Goal: Task Accomplishment & Management: Complete application form

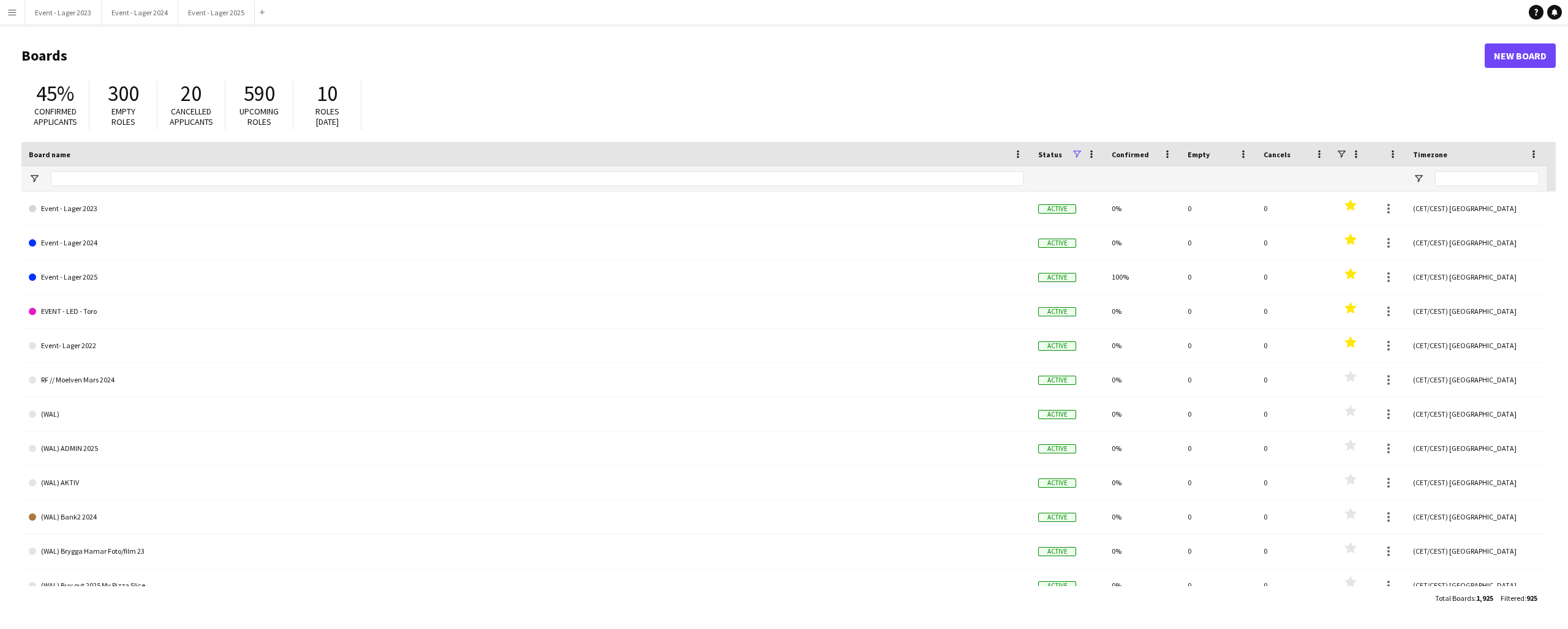
click at [14, 13] on app-icon "Menu" at bounding box center [12, 12] width 10 height 10
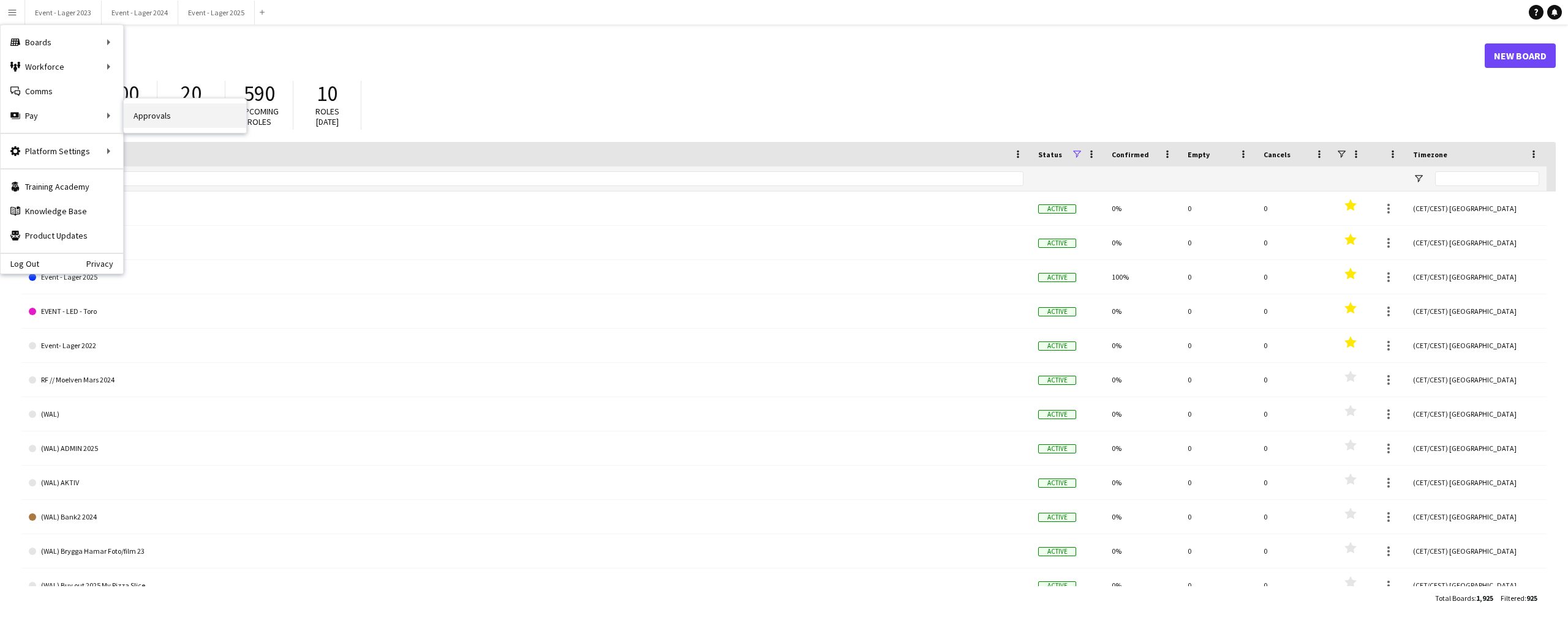
click at [149, 110] on link "Approvals" at bounding box center [185, 115] width 123 height 24
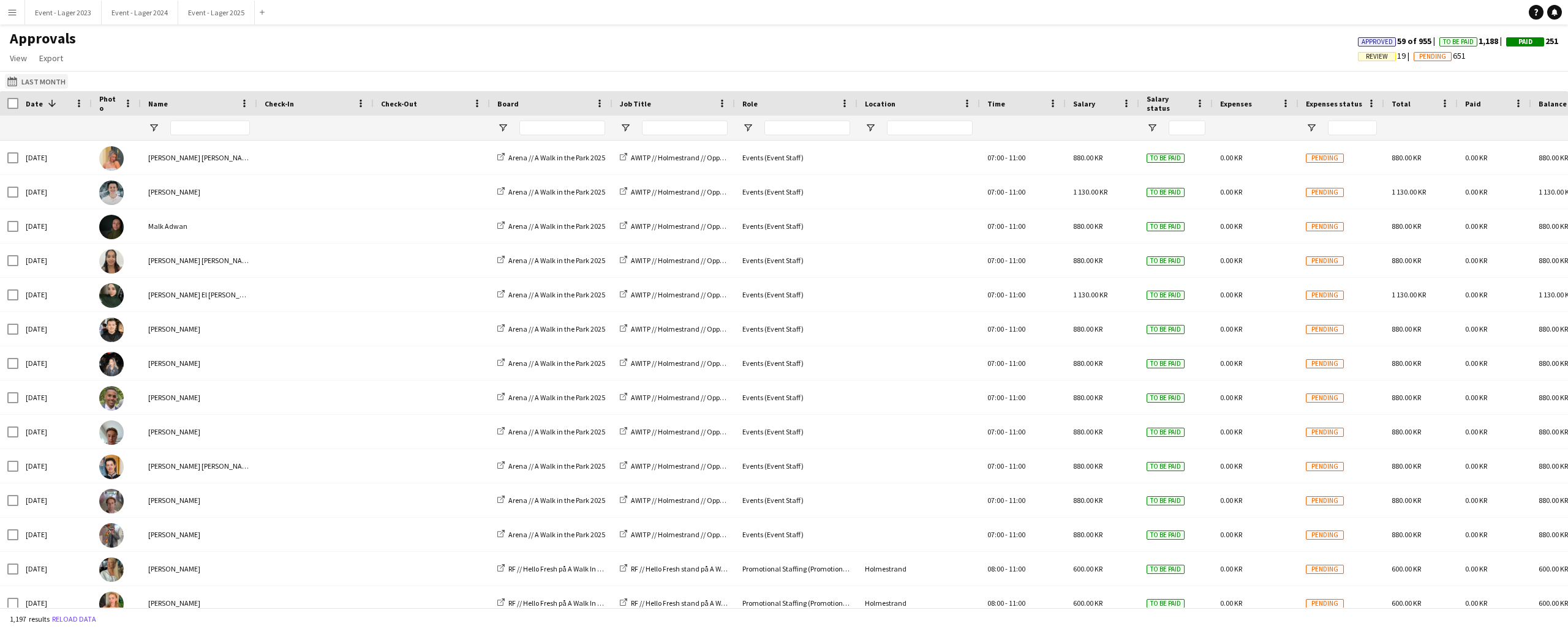
click at [39, 79] on button "Last Month Last Month" at bounding box center [36, 82] width 63 height 14
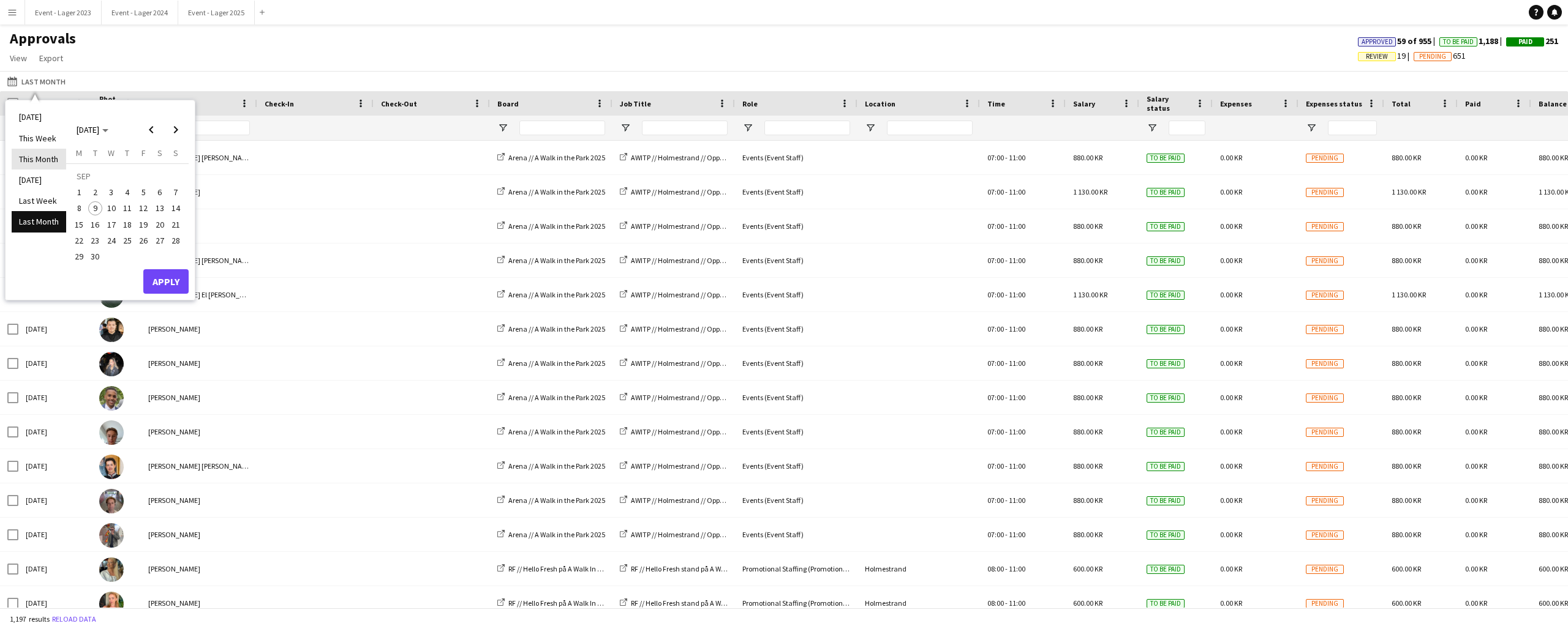
click at [36, 159] on li "This Month" at bounding box center [39, 159] width 55 height 21
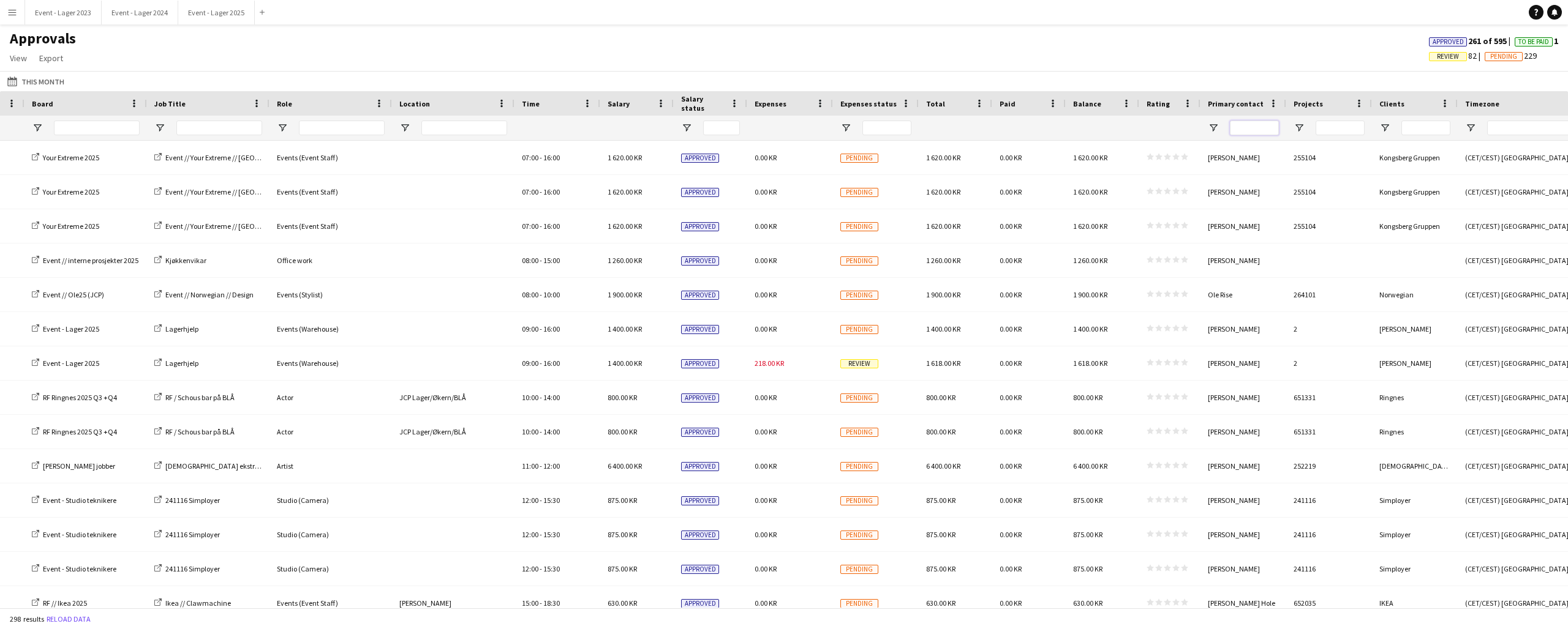
click at [1254, 126] on input "Primary contact Filter Input" at bounding box center [1254, 128] width 49 height 14
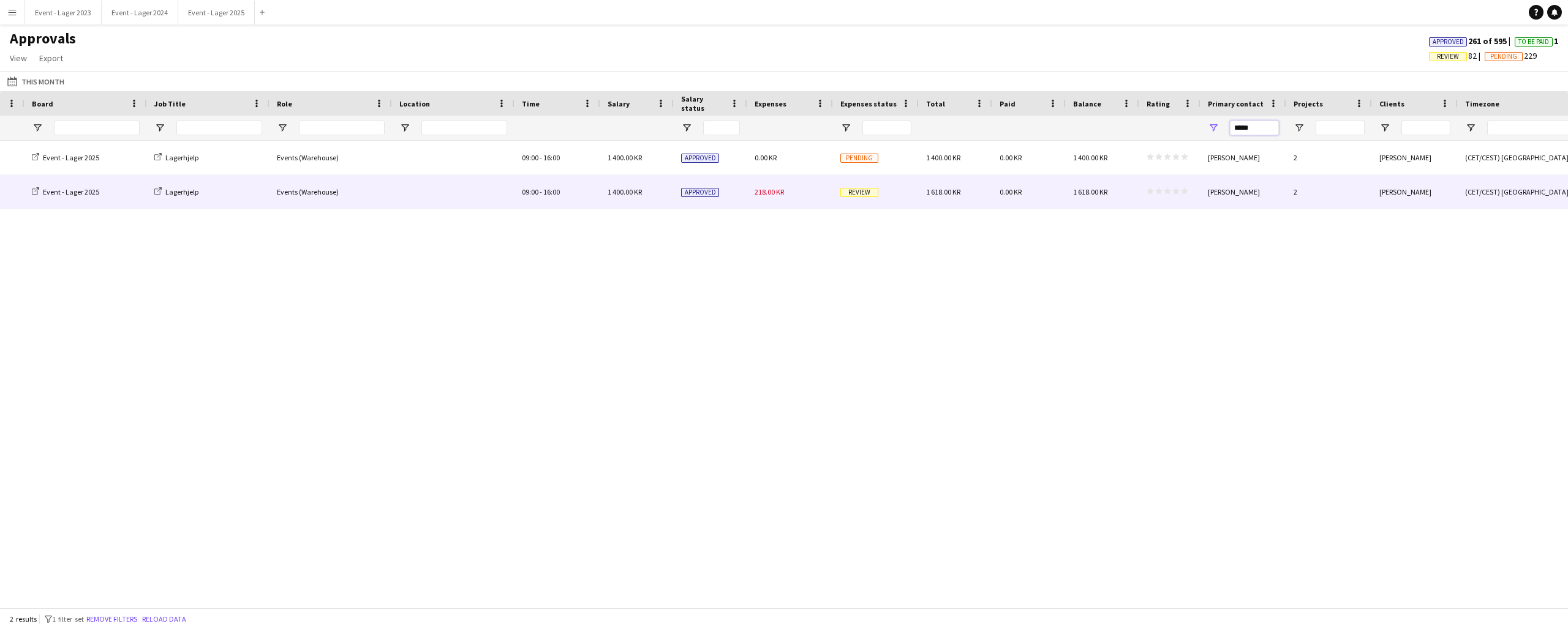
type input "*****"
click at [867, 195] on span "Review" at bounding box center [859, 193] width 38 height 9
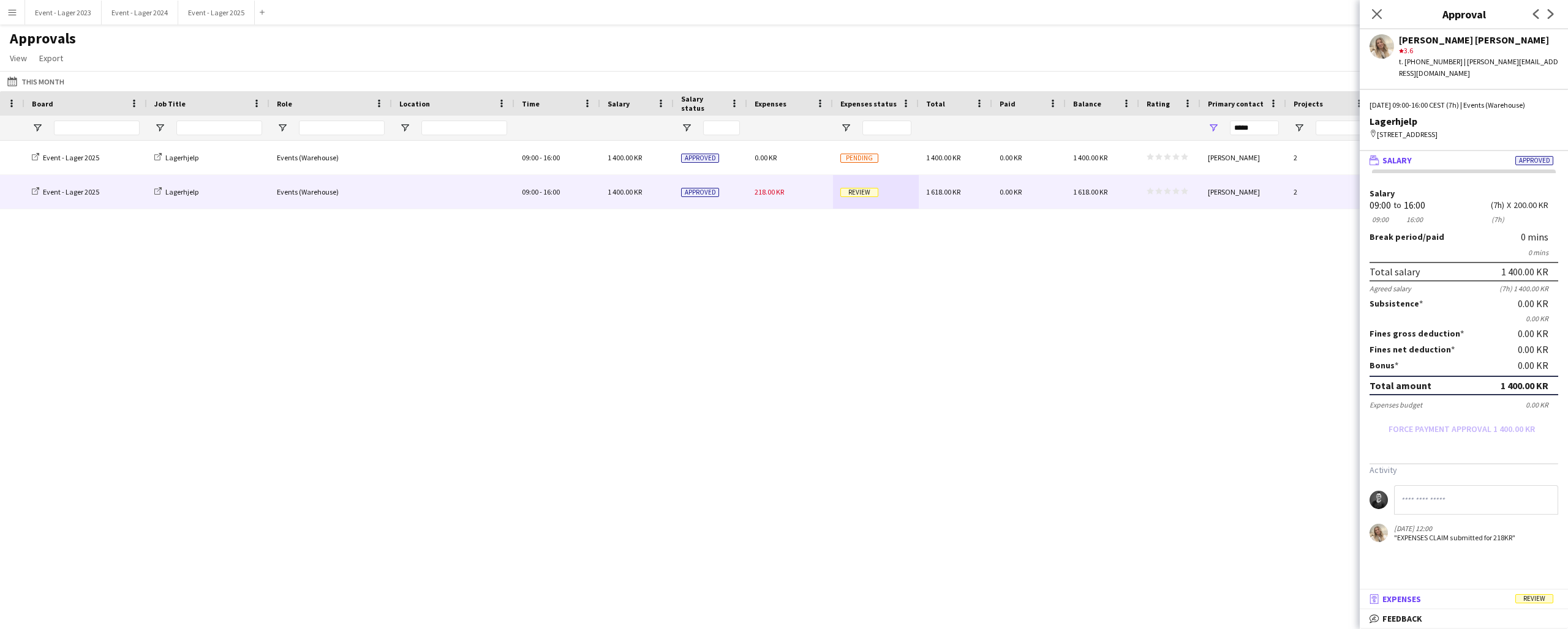
click at [1442, 595] on mat-panel-title "receipt Expenses Review" at bounding box center [1460, 599] width 204 height 11
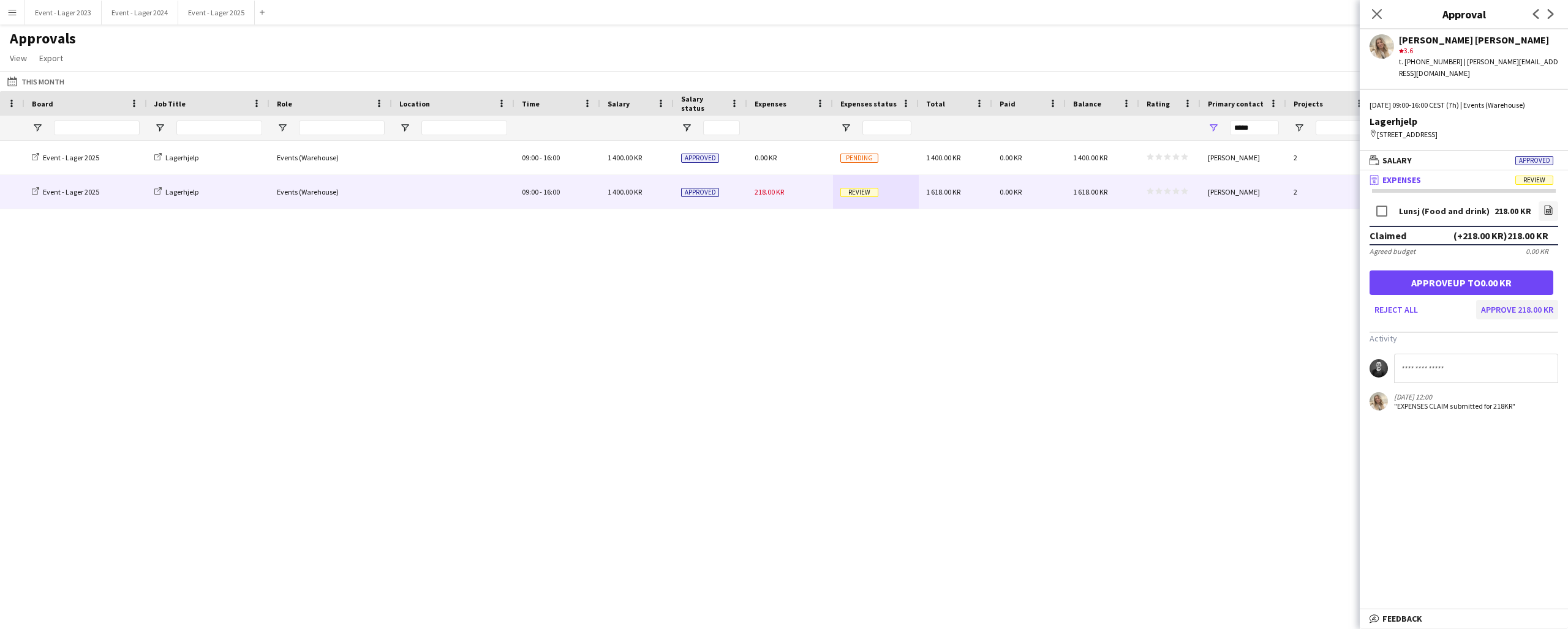
click at [1517, 300] on button "Approve 218.00 KR" at bounding box center [1517, 310] width 82 height 20
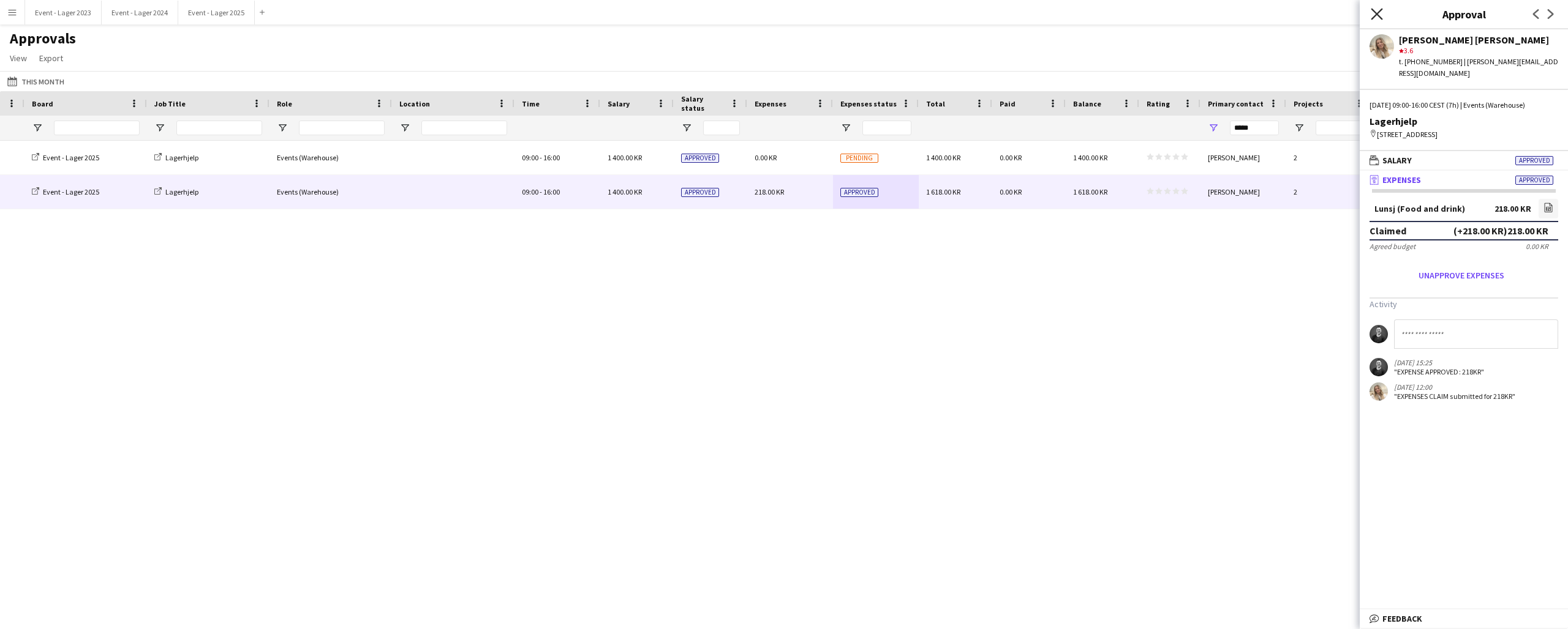
click at [1375, 11] on icon "Close pop-in" at bounding box center [1376, 13] width 12 height 12
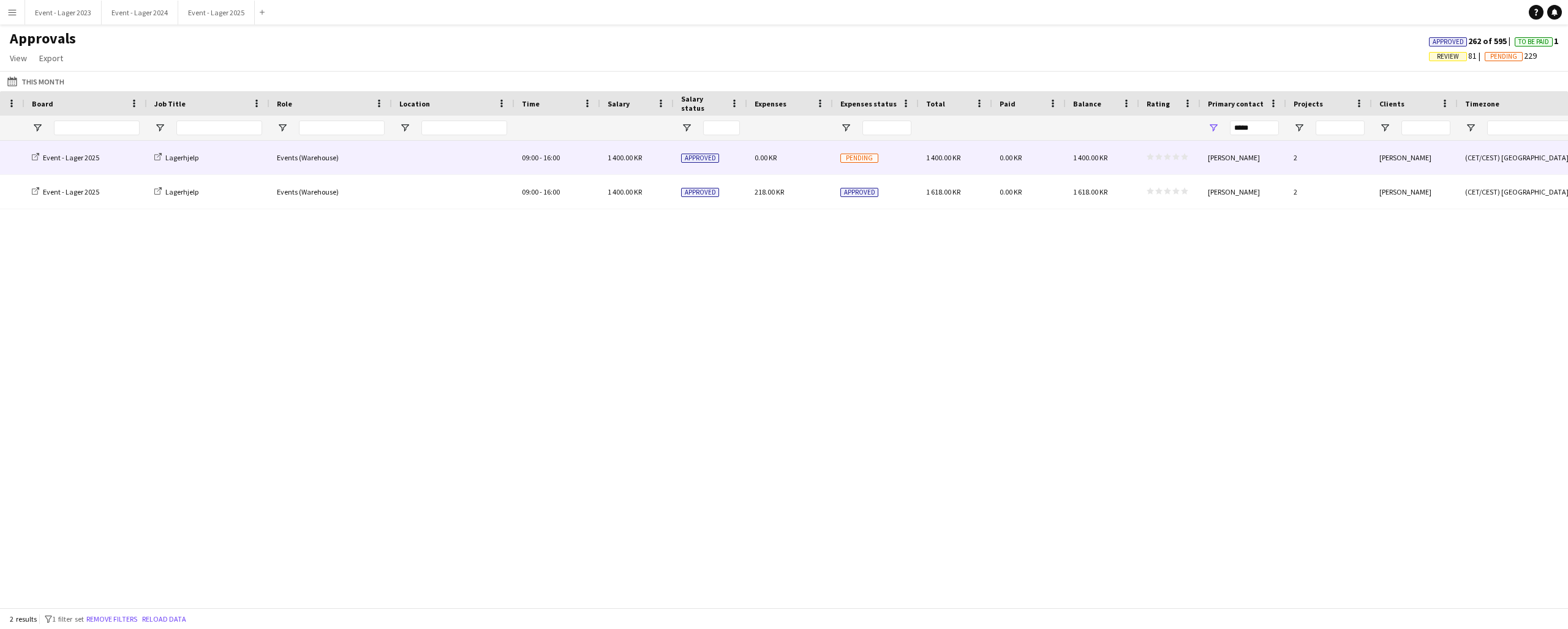
click at [1174, 159] on polygon at bounding box center [1175, 157] width 7 height 7
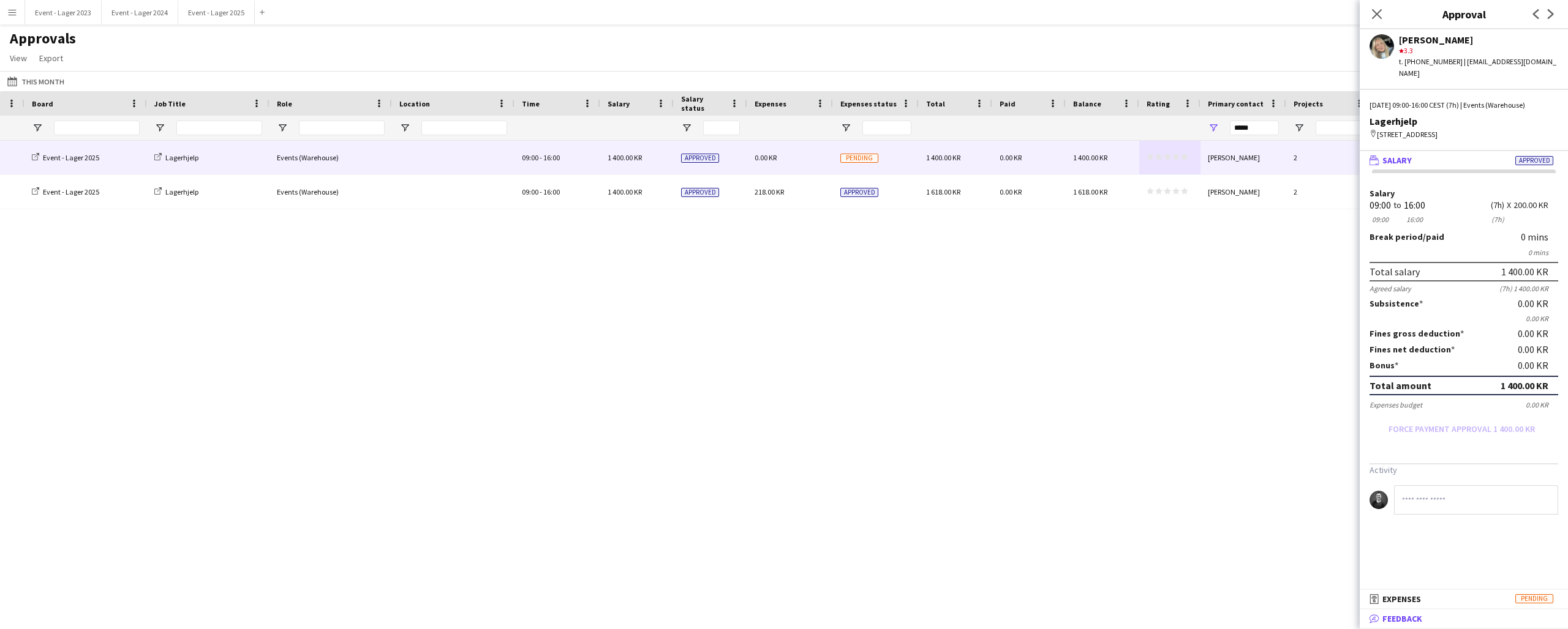
click at [1435, 617] on mat-panel-title "bubble-pencil Feedback" at bounding box center [1460, 618] width 204 height 11
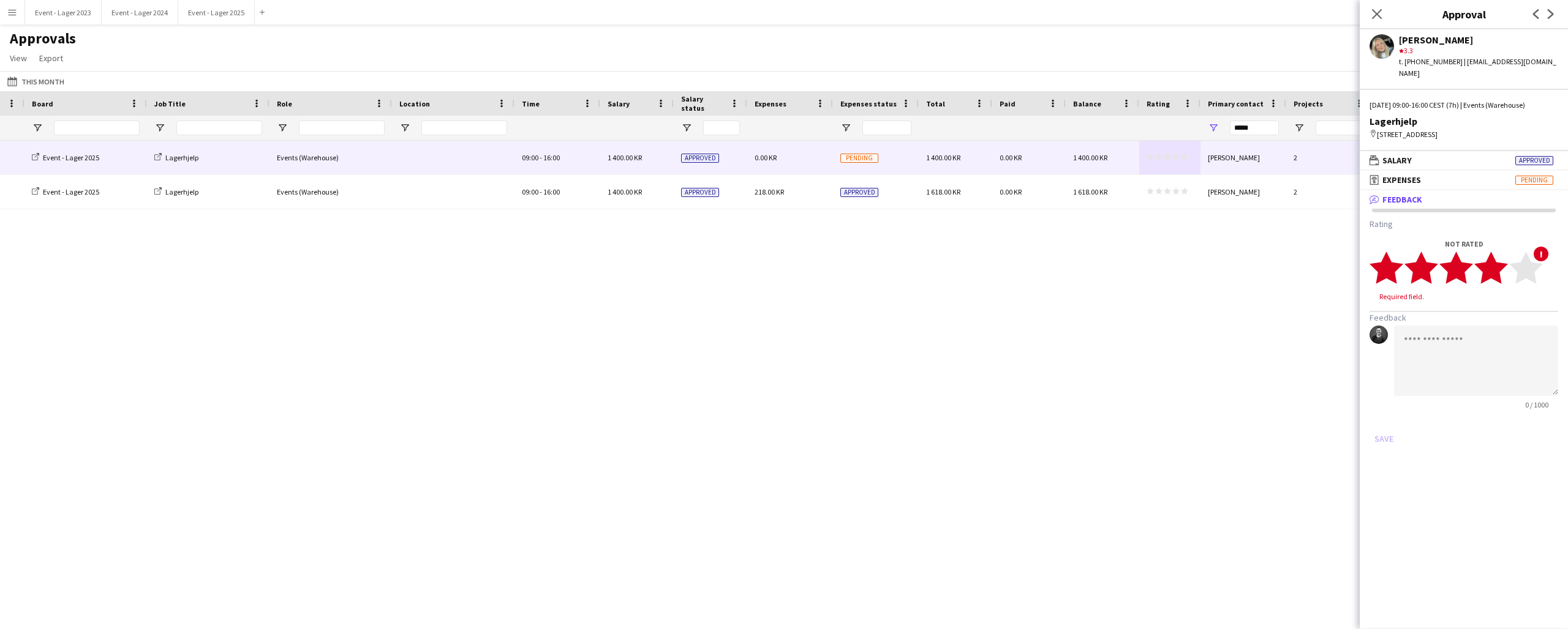
click at [1503, 261] on icon "star" at bounding box center [1491, 268] width 34 height 34
click at [1384, 418] on button "Save" at bounding box center [1383, 427] width 29 height 20
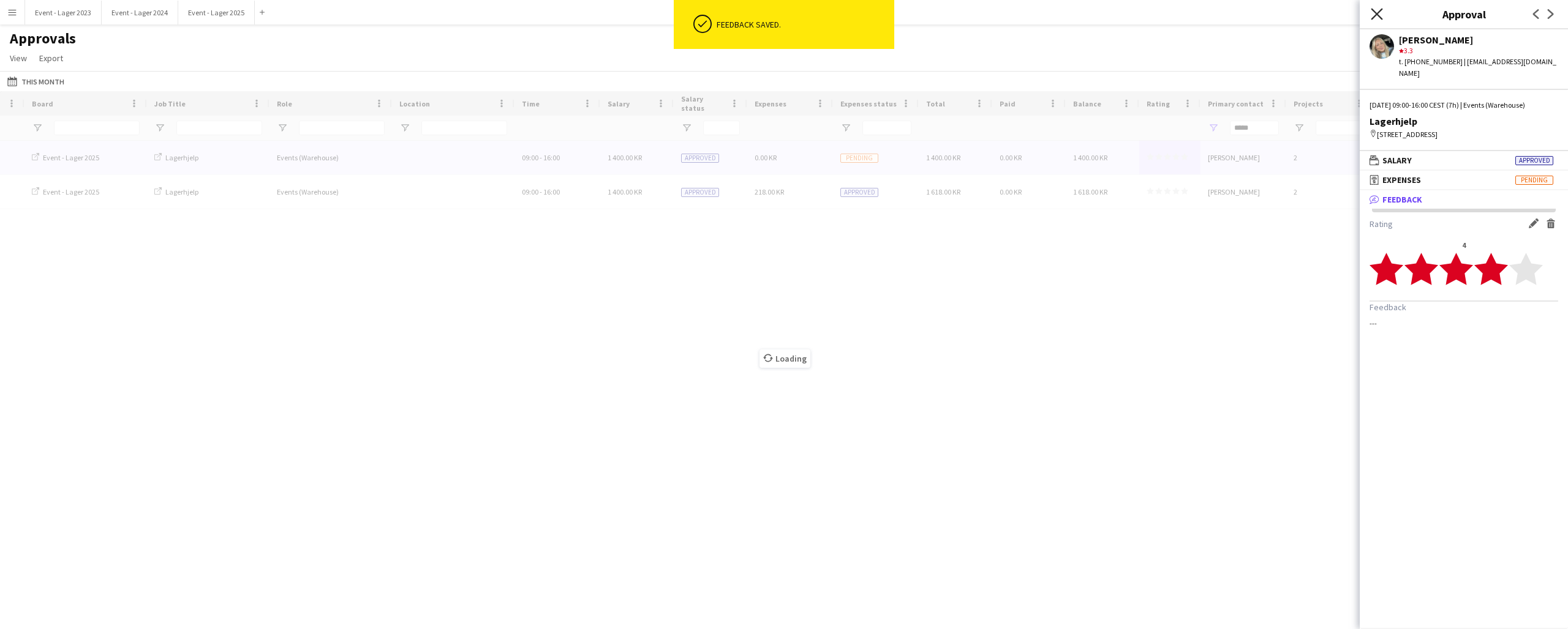
click at [1376, 13] on icon at bounding box center [1376, 13] width 12 height 12
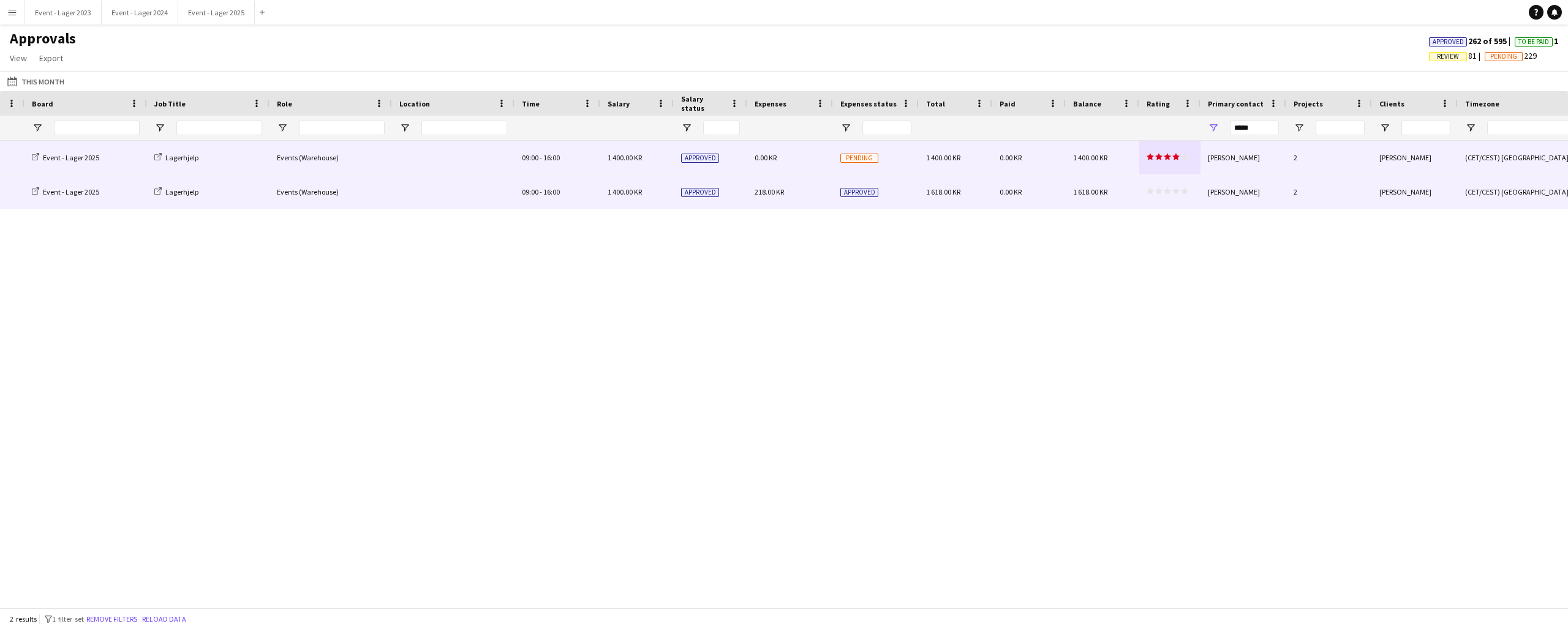
click at [1167, 195] on app-approvals-table-rating-cell "star star star star star star star star star star" at bounding box center [1167, 192] width 41 height 9
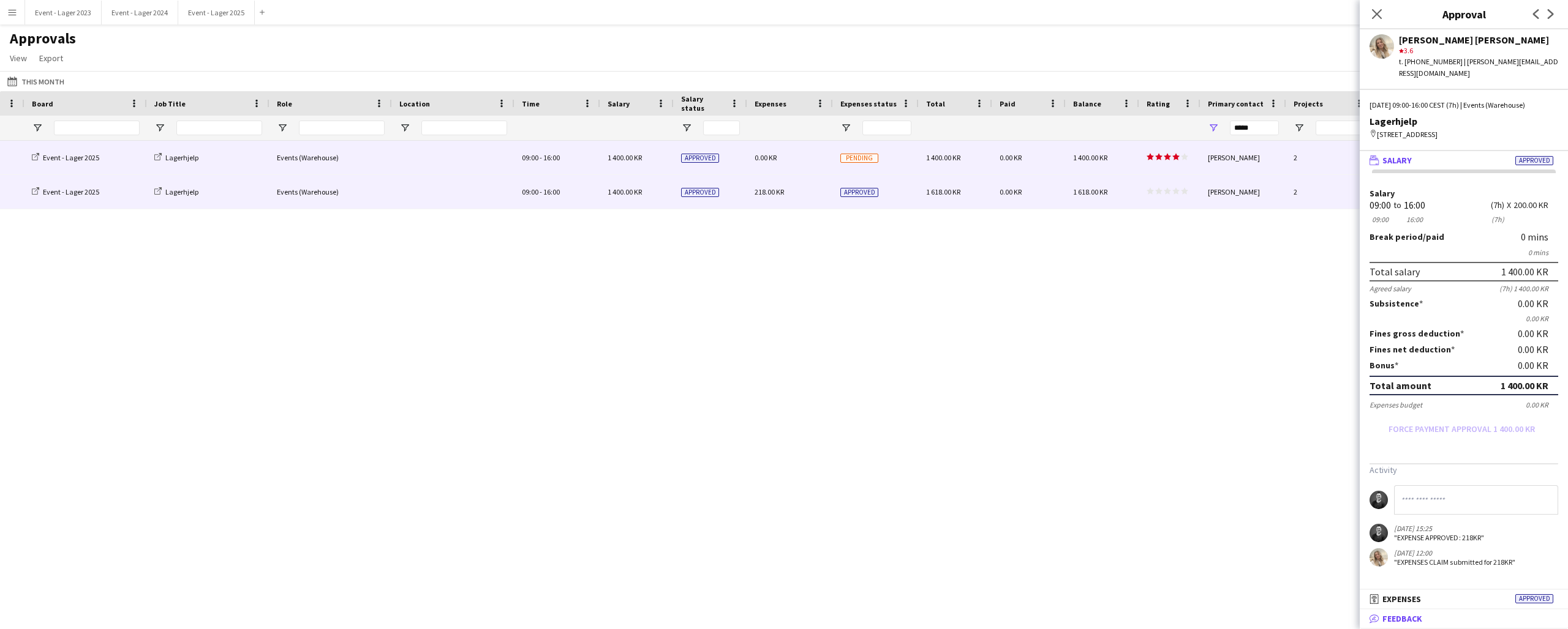
click at [1399, 620] on span "Feedback" at bounding box center [1402, 618] width 39 height 11
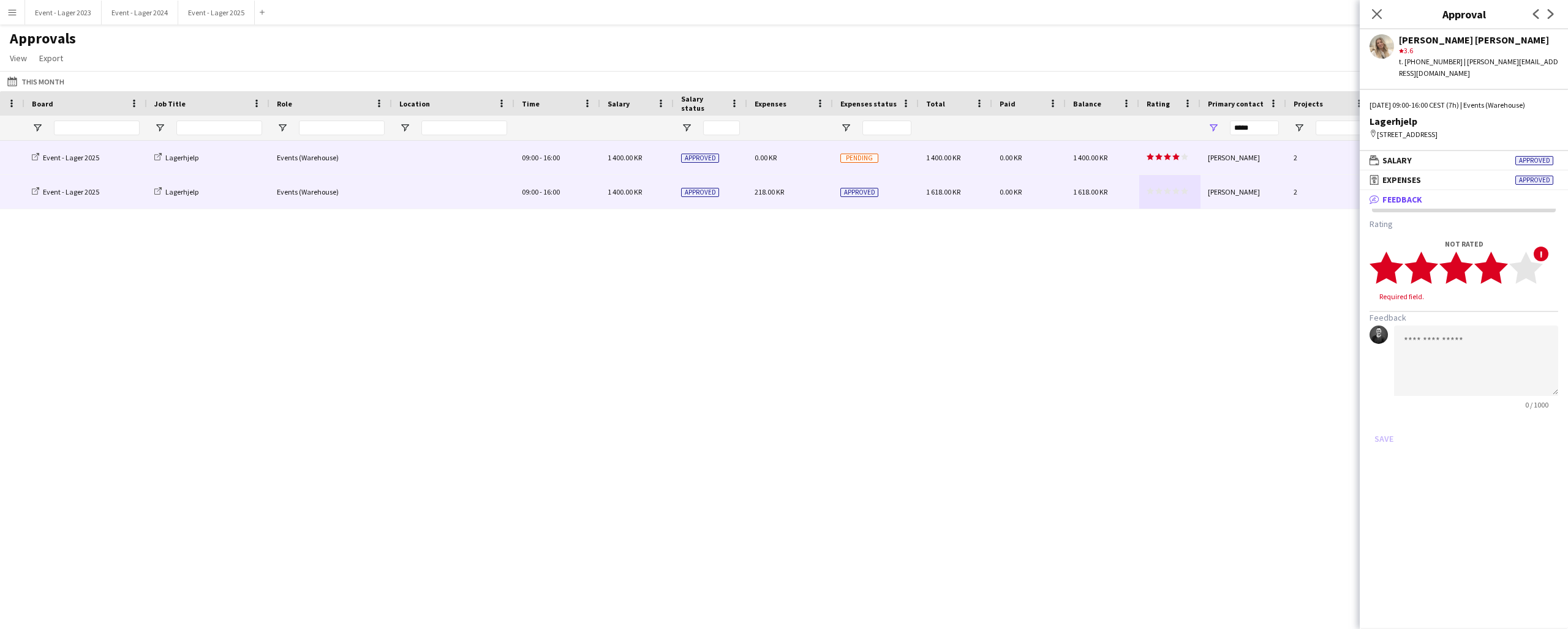
click at [1504, 260] on icon "star" at bounding box center [1491, 268] width 34 height 34
click at [1386, 418] on button "Save" at bounding box center [1383, 427] width 29 height 20
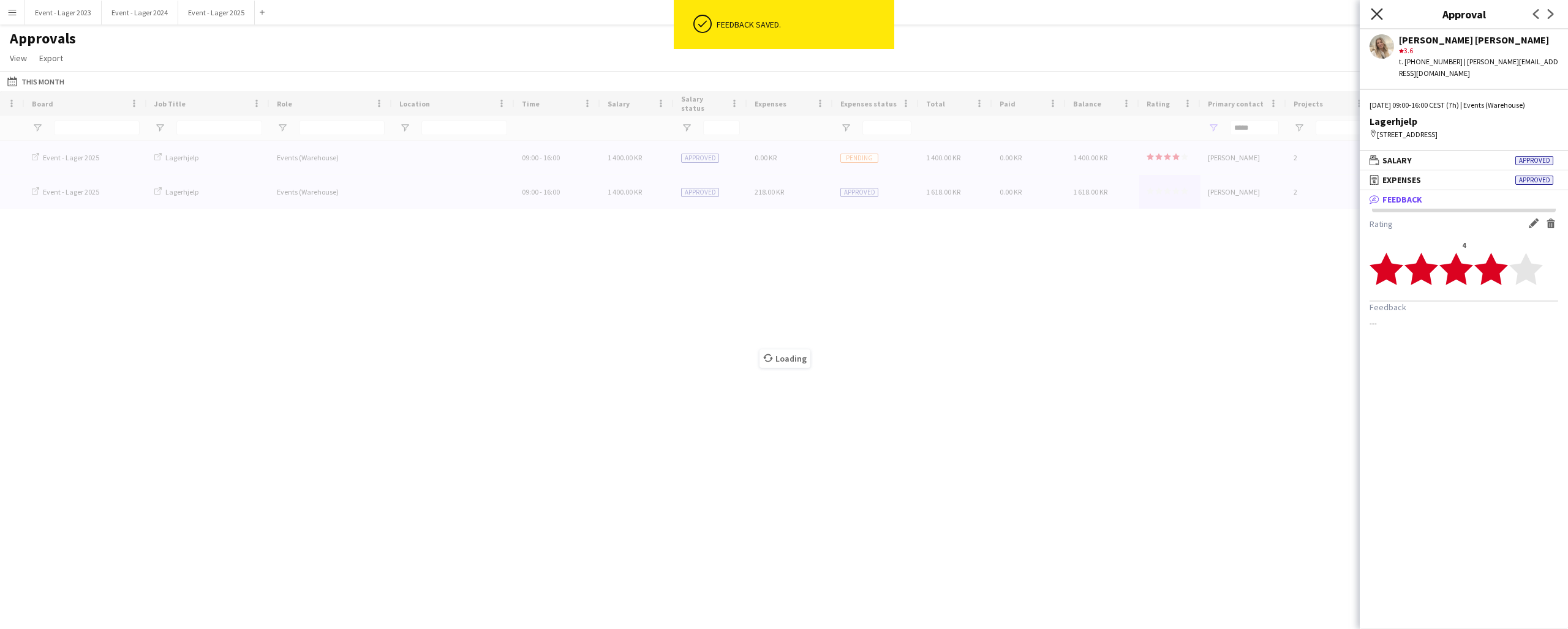
click at [1377, 13] on icon "Close pop-in" at bounding box center [1376, 13] width 12 height 12
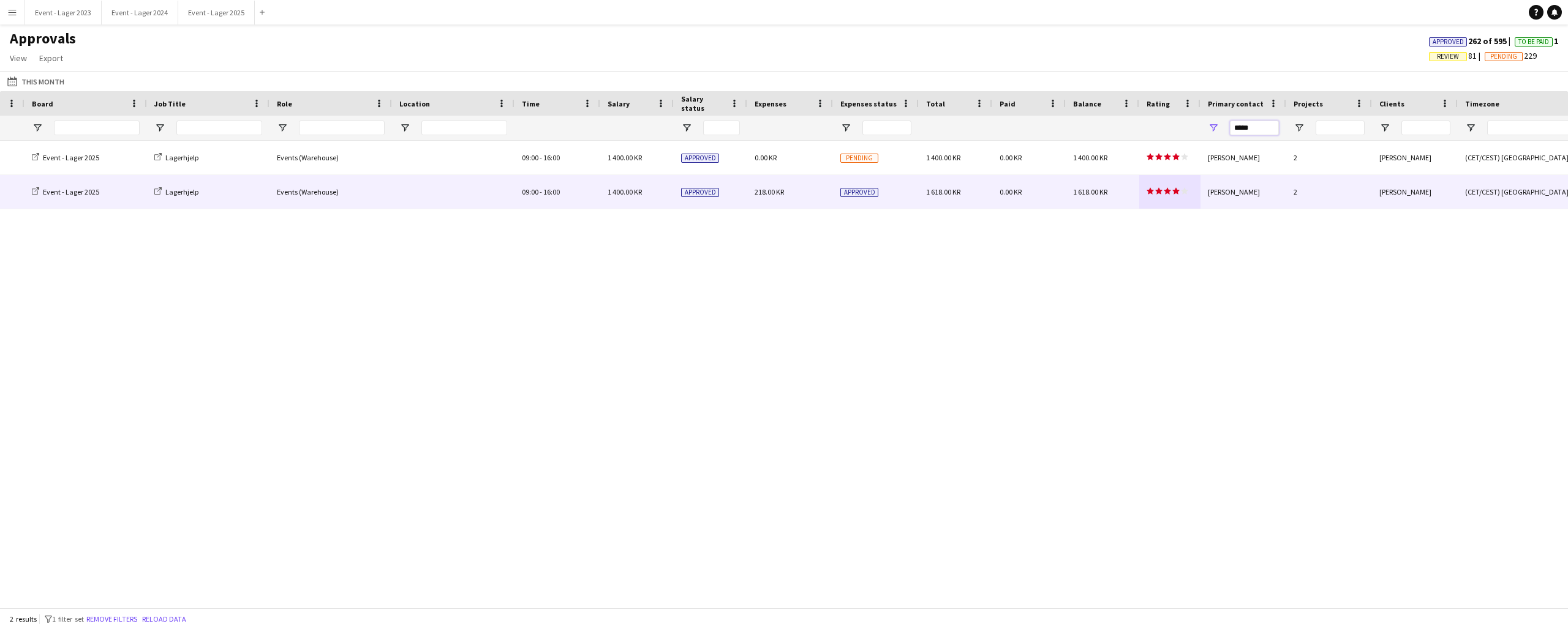
click at [1259, 127] on input "*****" at bounding box center [1254, 128] width 49 height 14
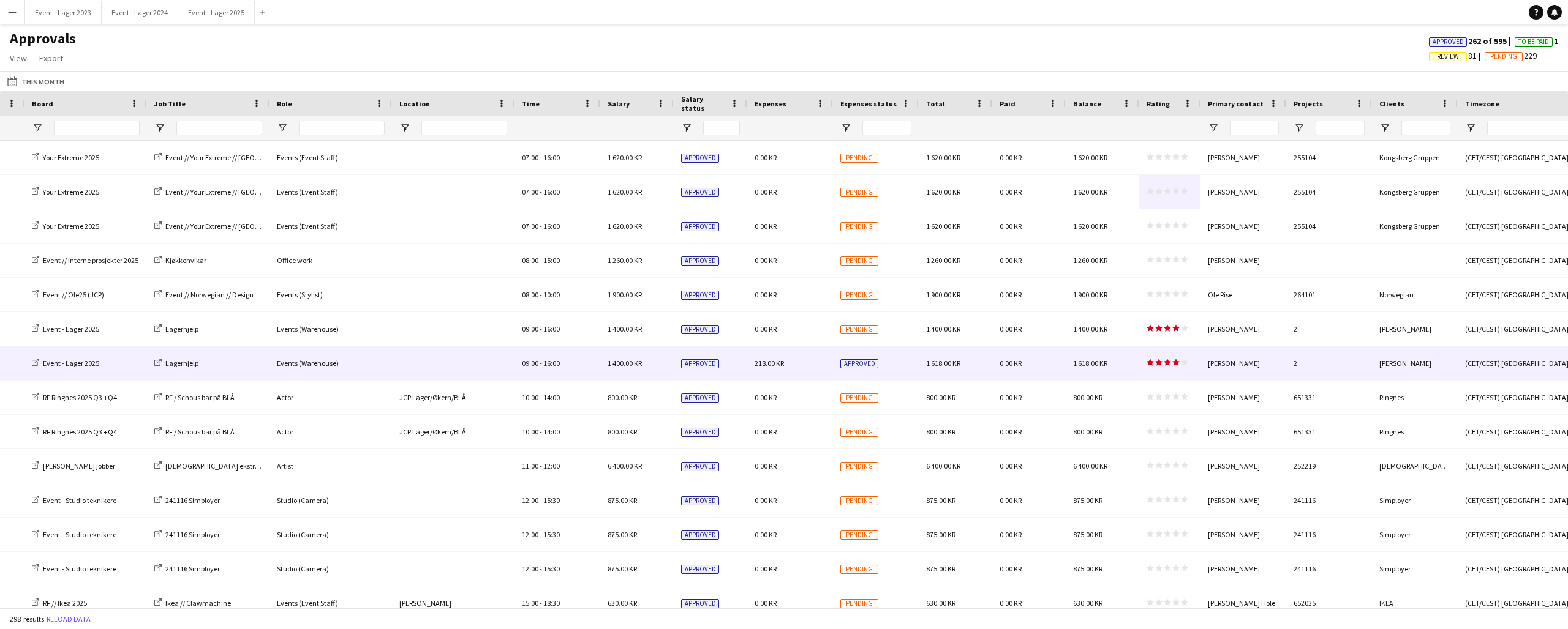
click at [13, 9] on app-icon "Menu" at bounding box center [12, 12] width 10 height 10
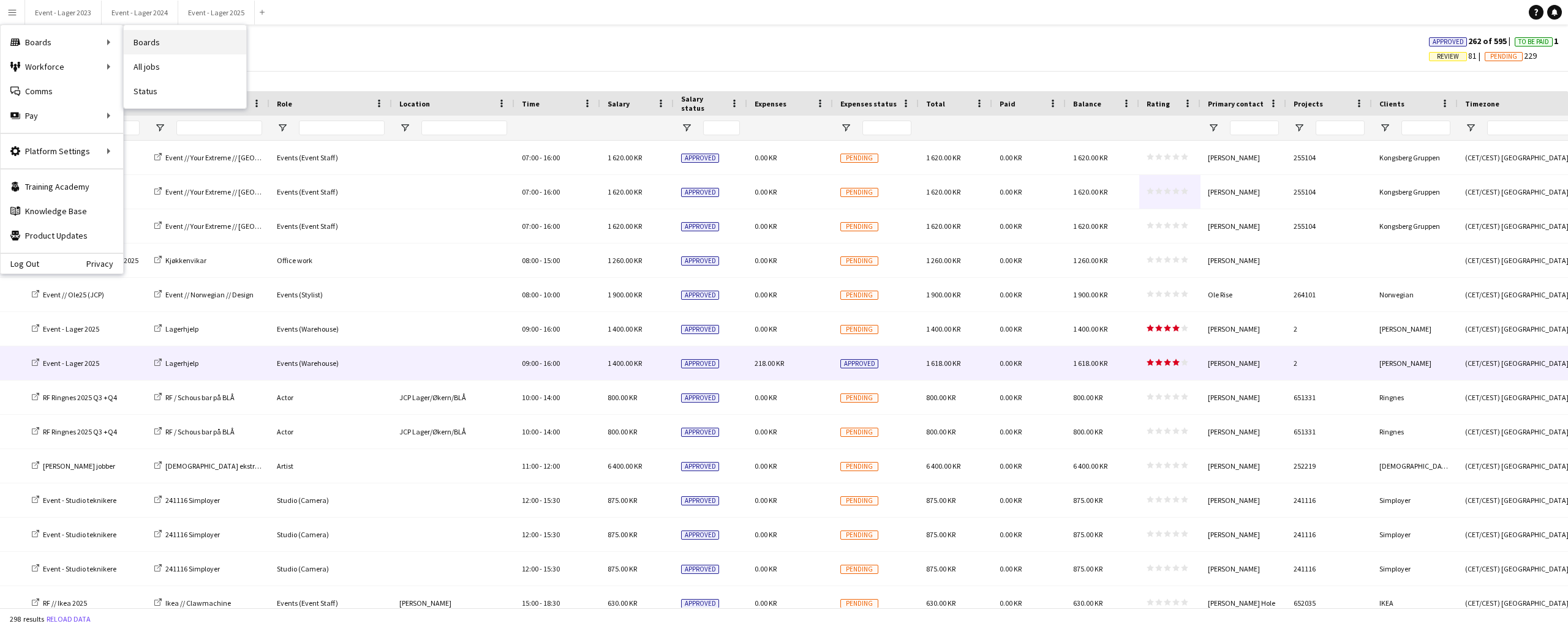
click at [153, 39] on link "Boards" at bounding box center [185, 41] width 123 height 24
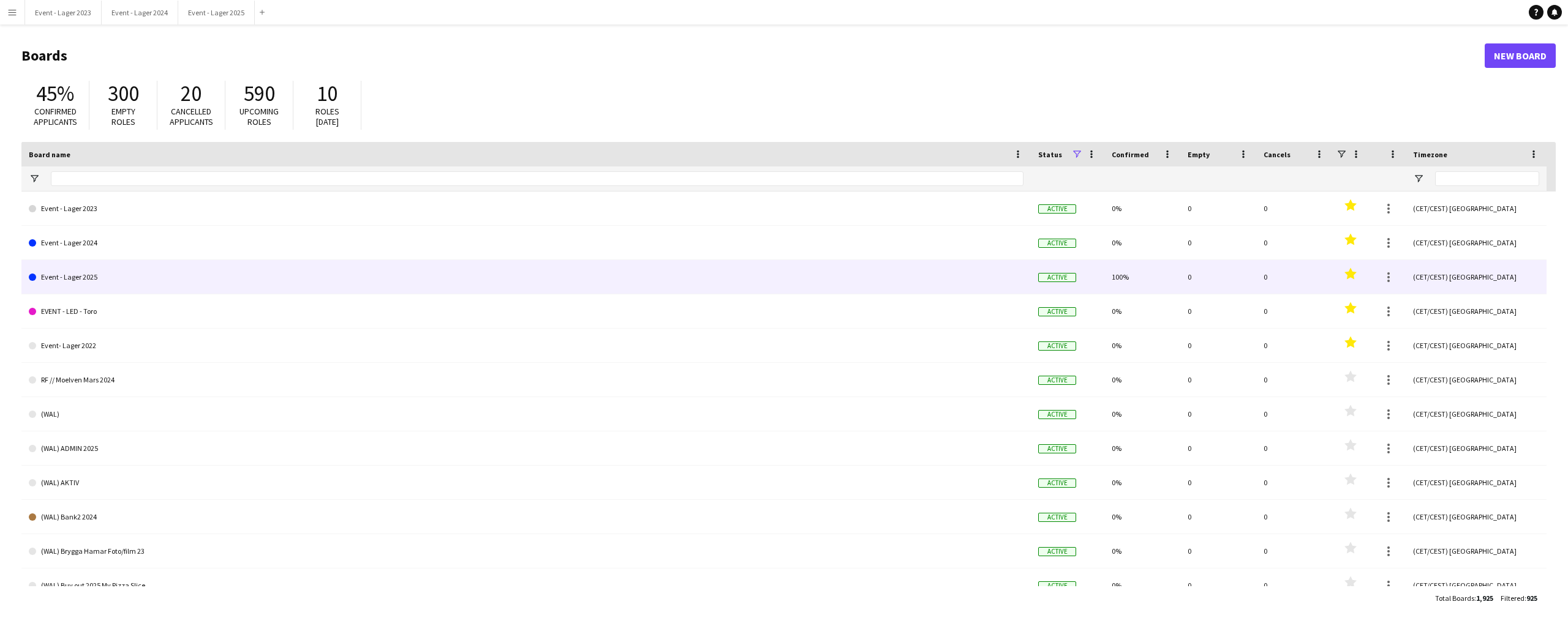
click at [82, 273] on link "Event - Lager 2025" at bounding box center [525, 277] width 994 height 34
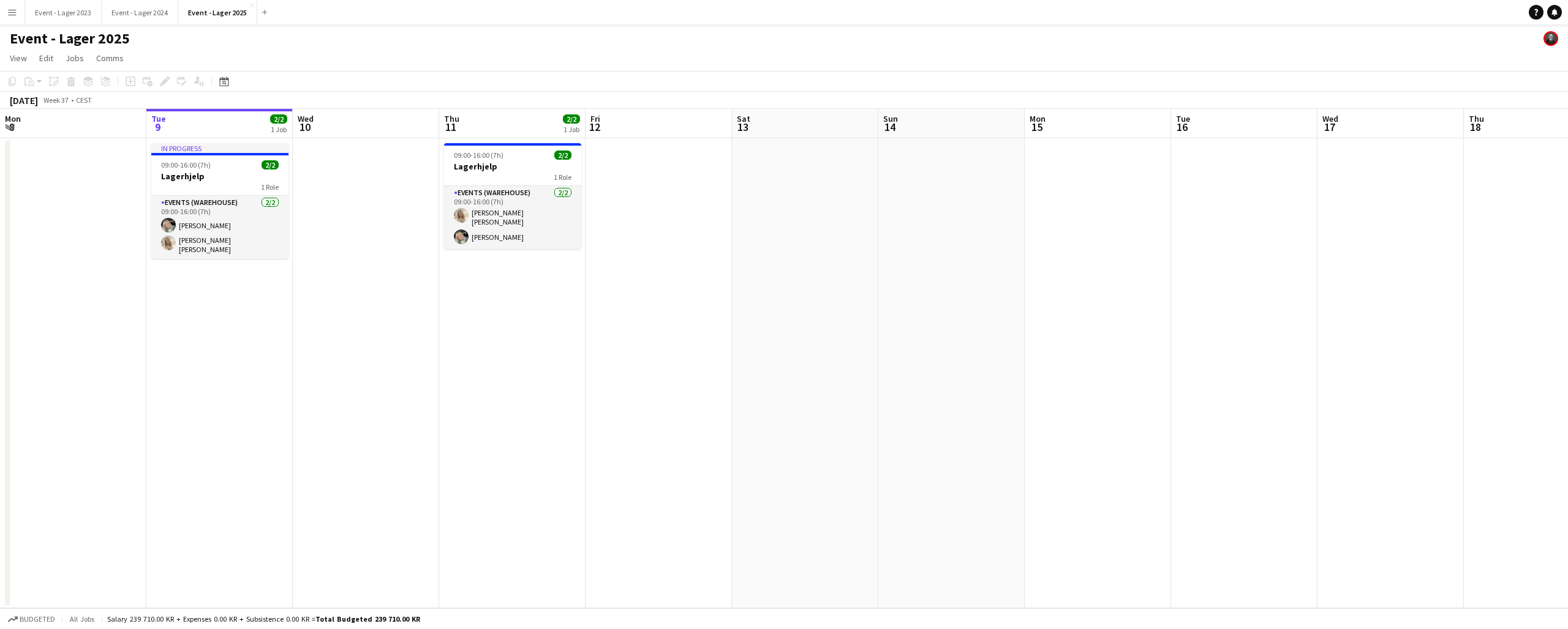
click at [355, 165] on app-date-cell at bounding box center [366, 373] width 146 height 470
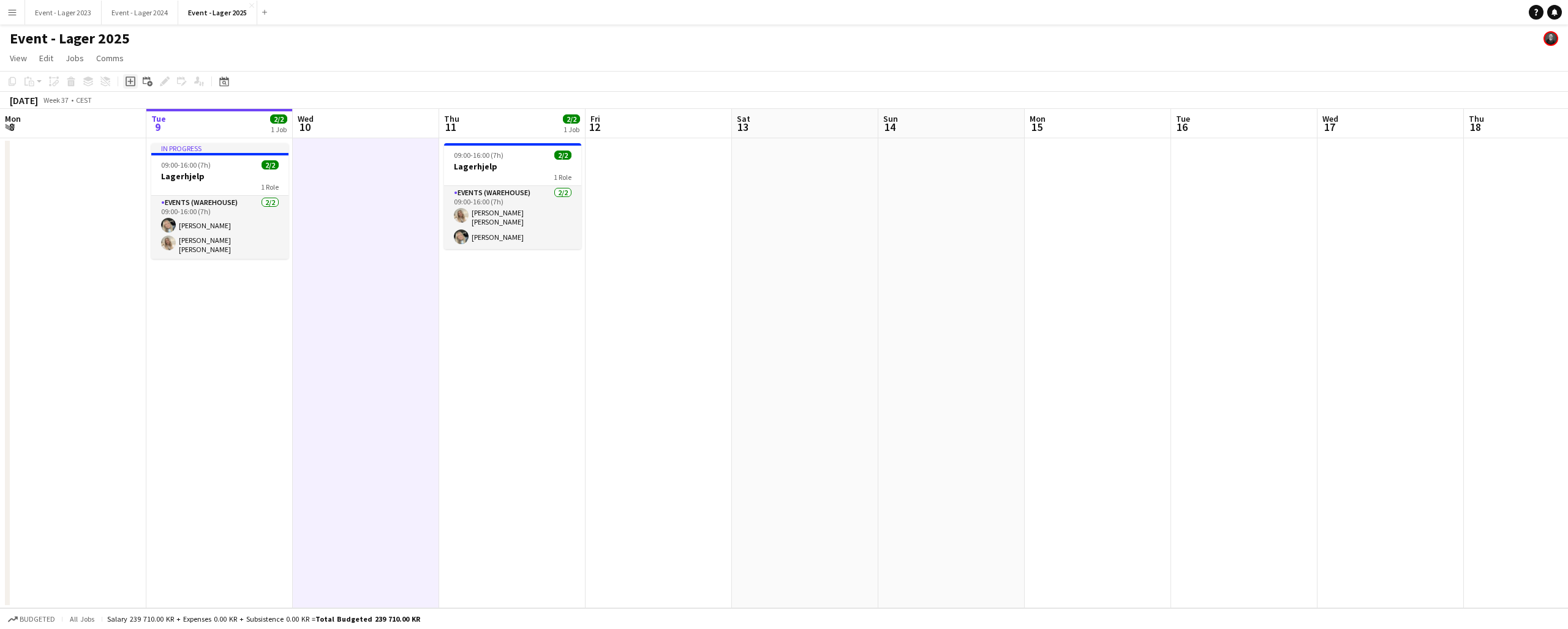
click at [132, 82] on icon at bounding box center [130, 82] width 5 height 5
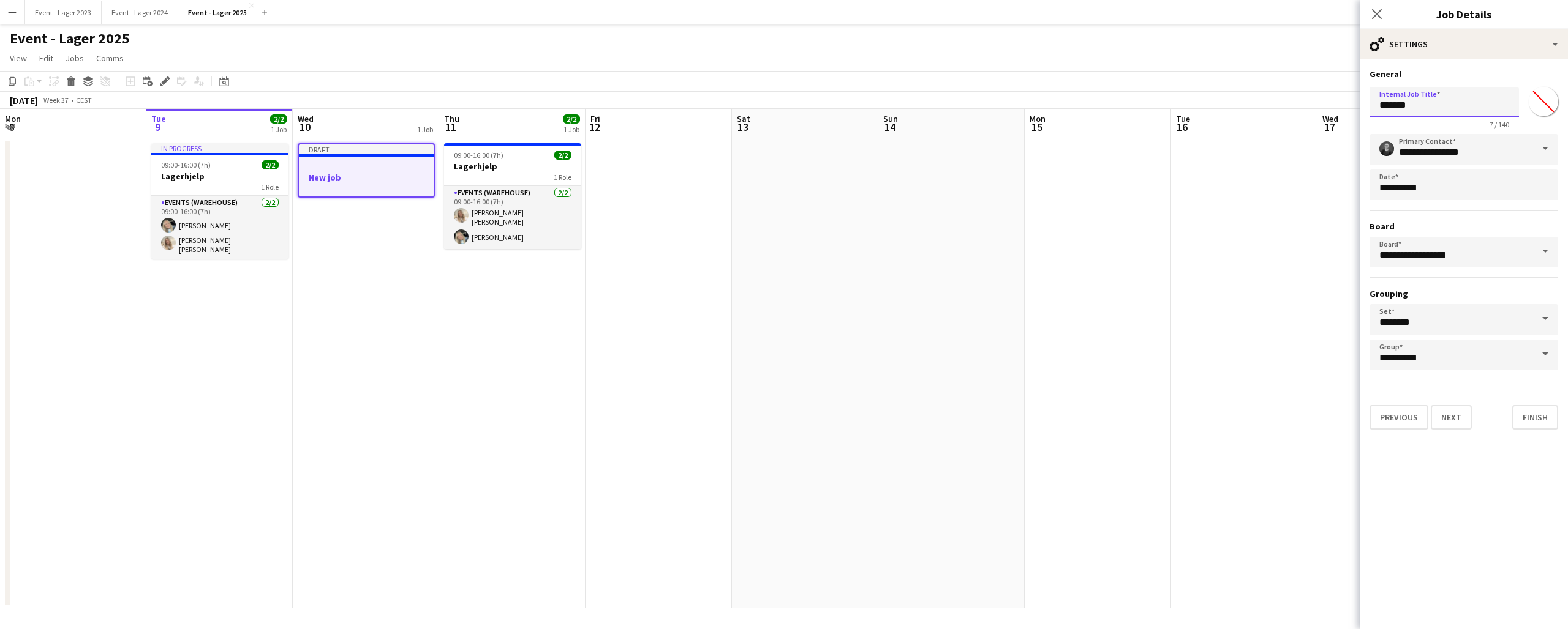
drag, startPoint x: 1416, startPoint y: 105, endPoint x: 1370, endPoint y: 105, distance: 46.0
click at [1370, 105] on input "*******" at bounding box center [1443, 102] width 150 height 30
type input "**********"
click at [1447, 414] on button "Next" at bounding box center [1451, 417] width 41 height 24
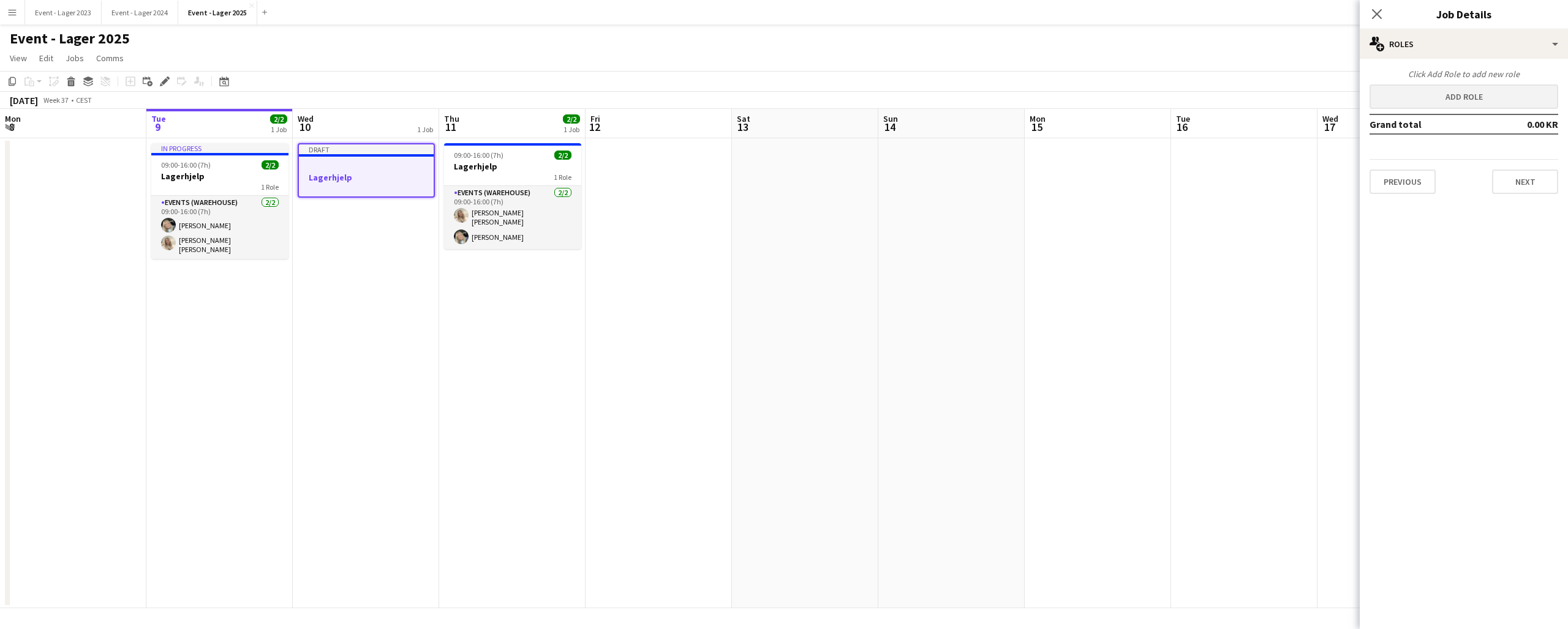
click at [1452, 98] on button "Add role" at bounding box center [1463, 96] width 188 height 24
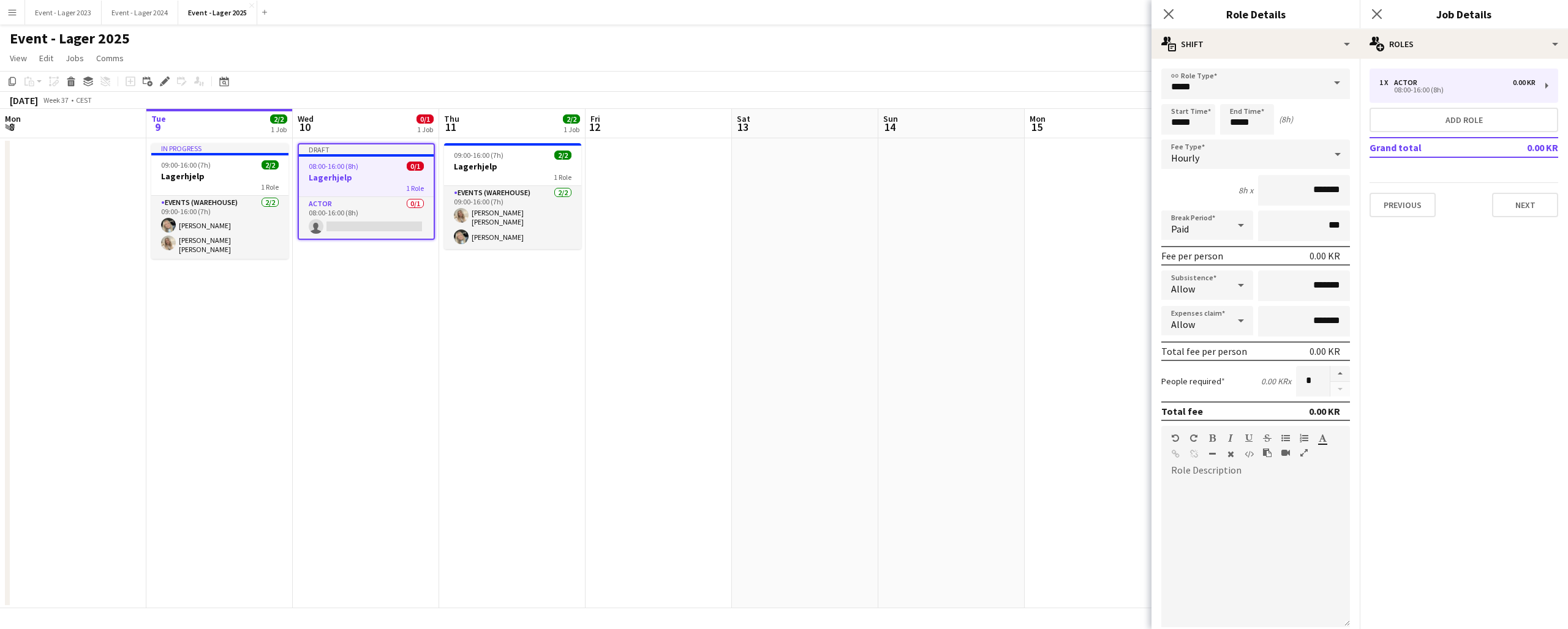
click at [1334, 78] on span at bounding box center [1337, 83] width 26 height 30
click at [1250, 206] on span "Events (Warehouse)" at bounding box center [1255, 211] width 169 height 12
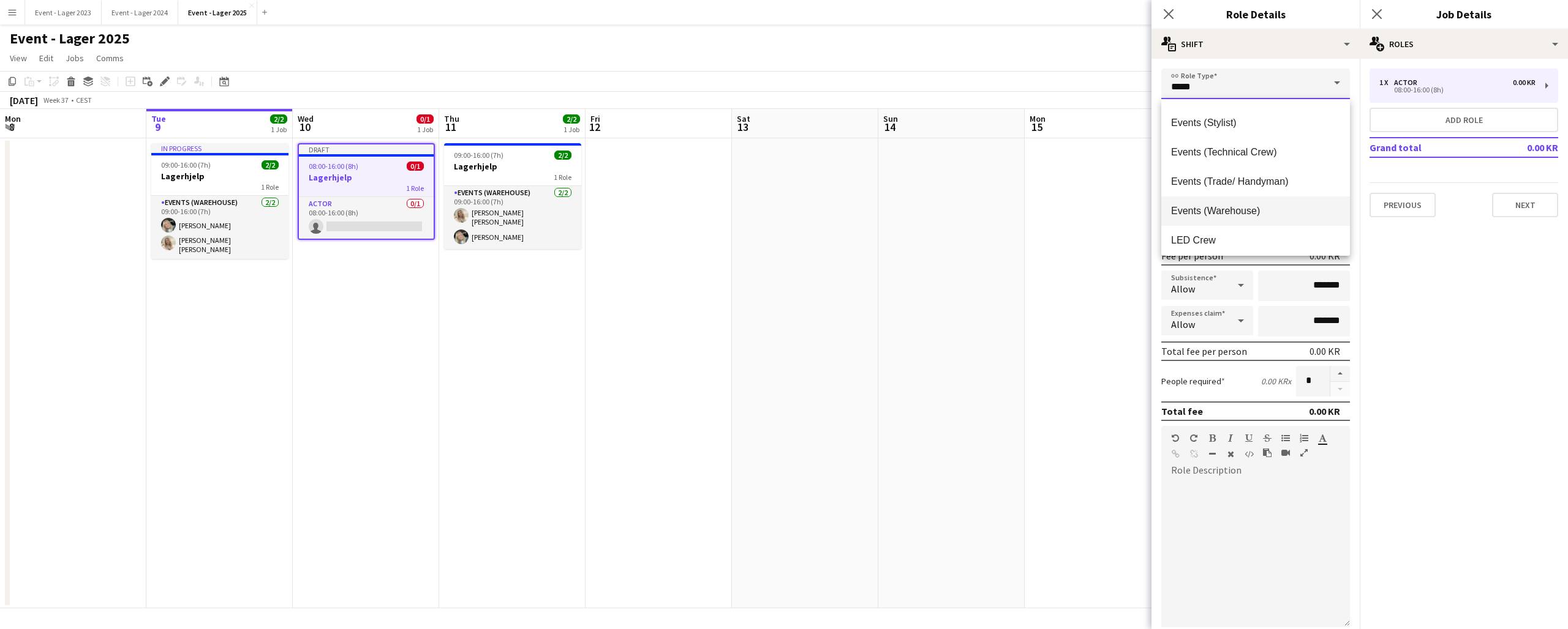
type input "**********"
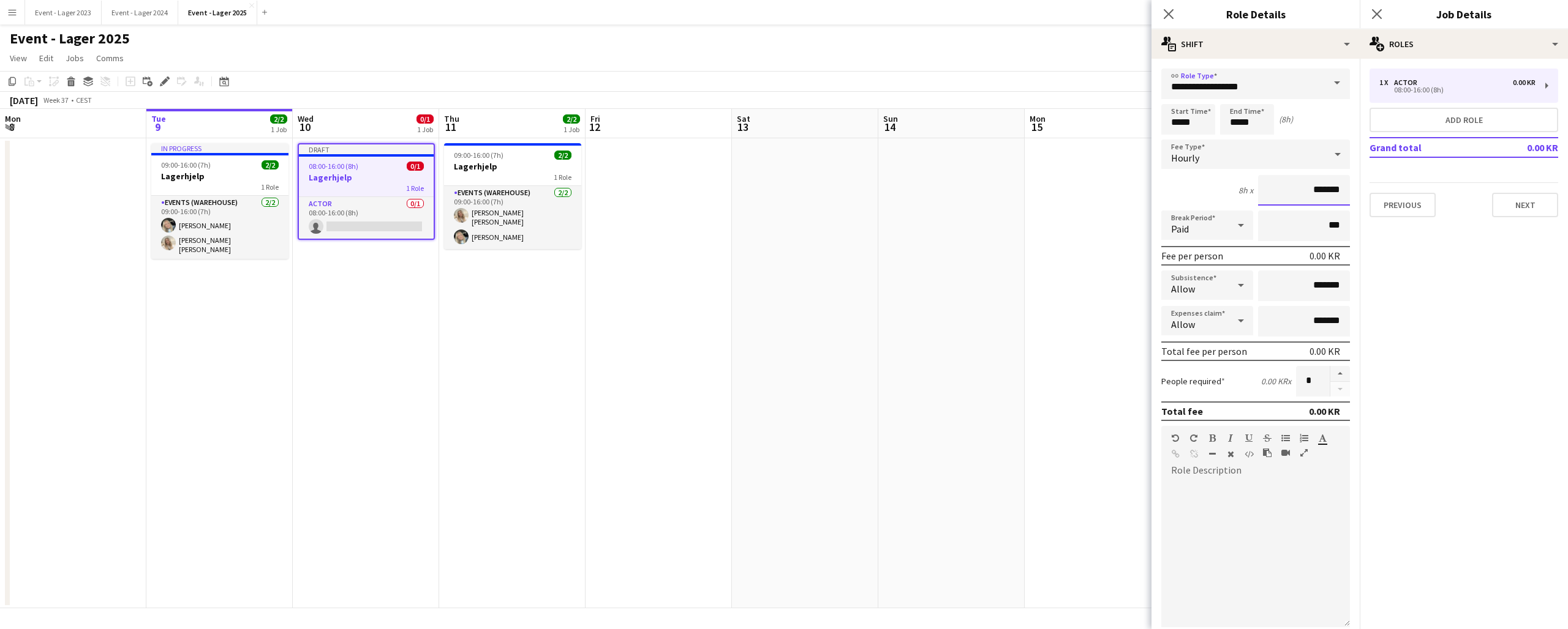
click at [1304, 194] on input "*******" at bounding box center [1304, 190] width 91 height 30
type input "*********"
click at [1356, 357] on form "**********" at bounding box center [1255, 418] width 208 height 698
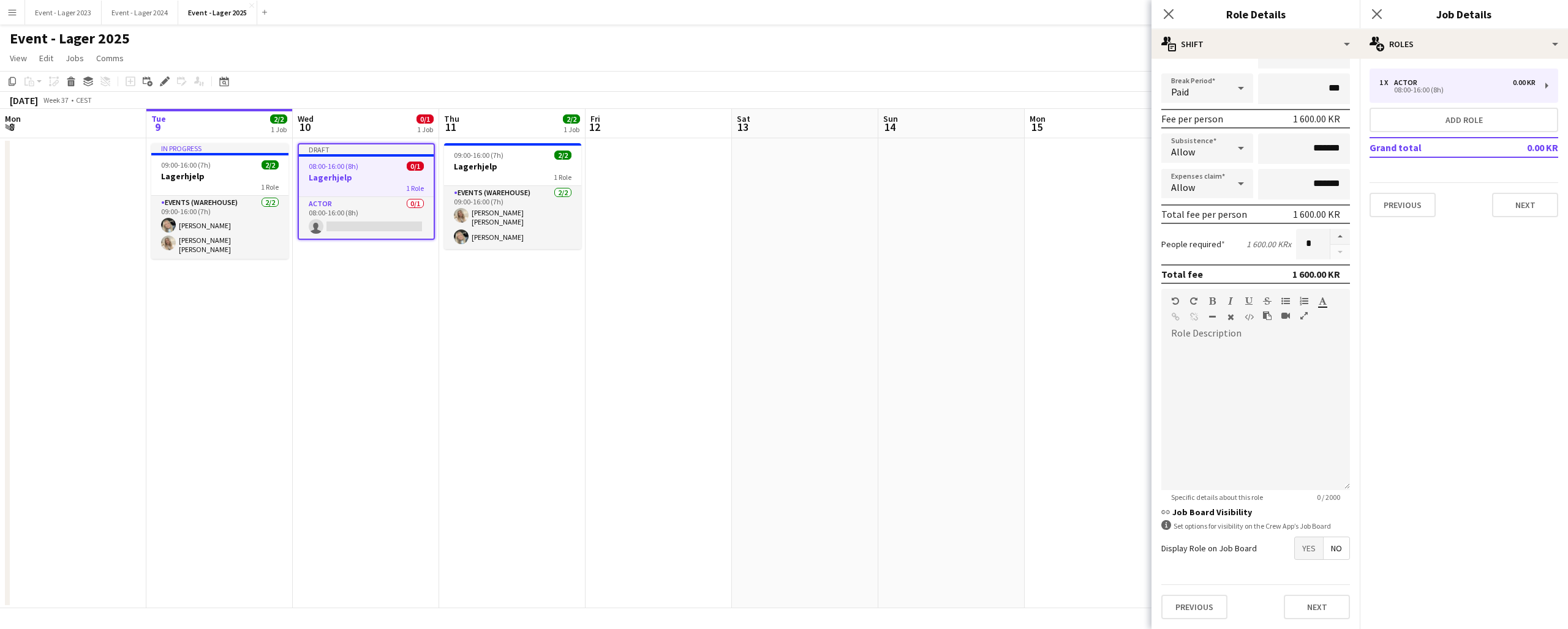
scroll to position [137, 0]
click at [1309, 544] on span "Yes" at bounding box center [1308, 548] width 28 height 22
click at [1330, 570] on span "No" at bounding box center [1336, 574] width 26 height 22
click at [1331, 596] on span "No" at bounding box center [1336, 606] width 26 height 22
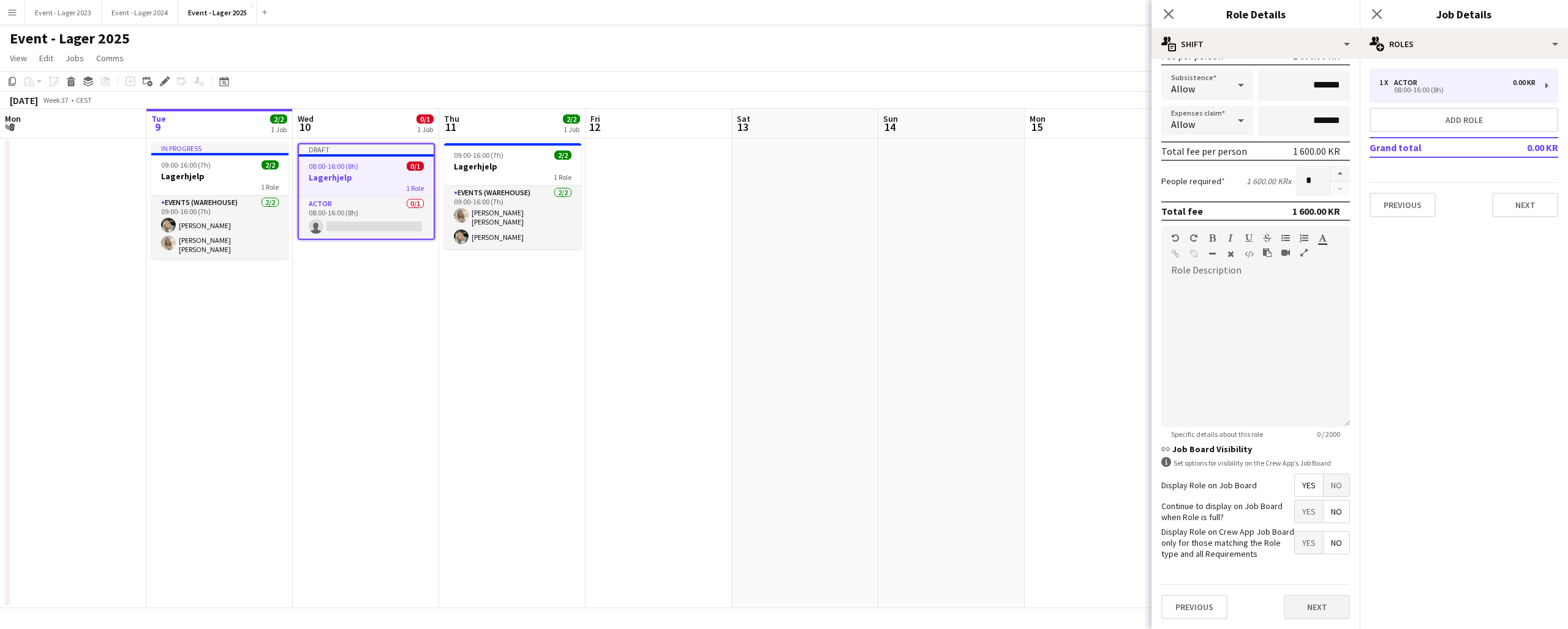
scroll to position [200, 0]
click at [1312, 604] on button "Next" at bounding box center [1317, 607] width 66 height 24
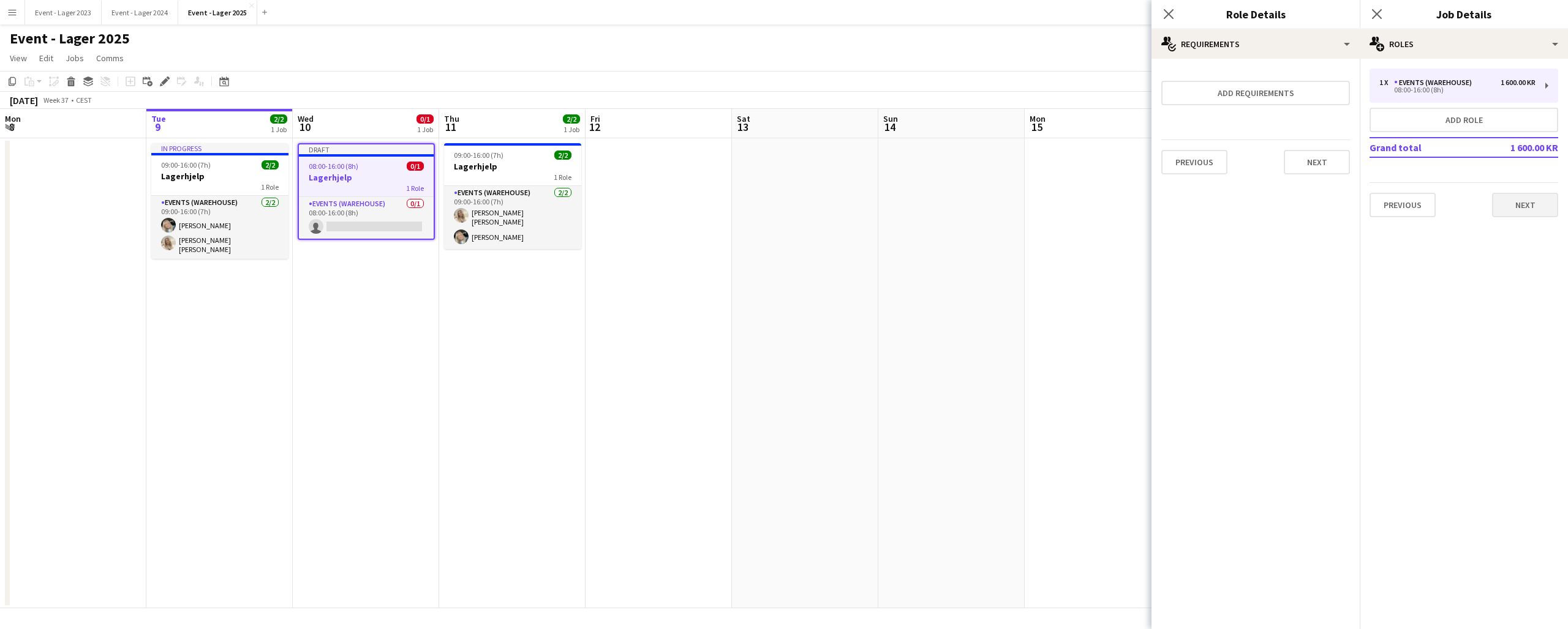
click at [1530, 206] on button "Next" at bounding box center [1525, 204] width 66 height 24
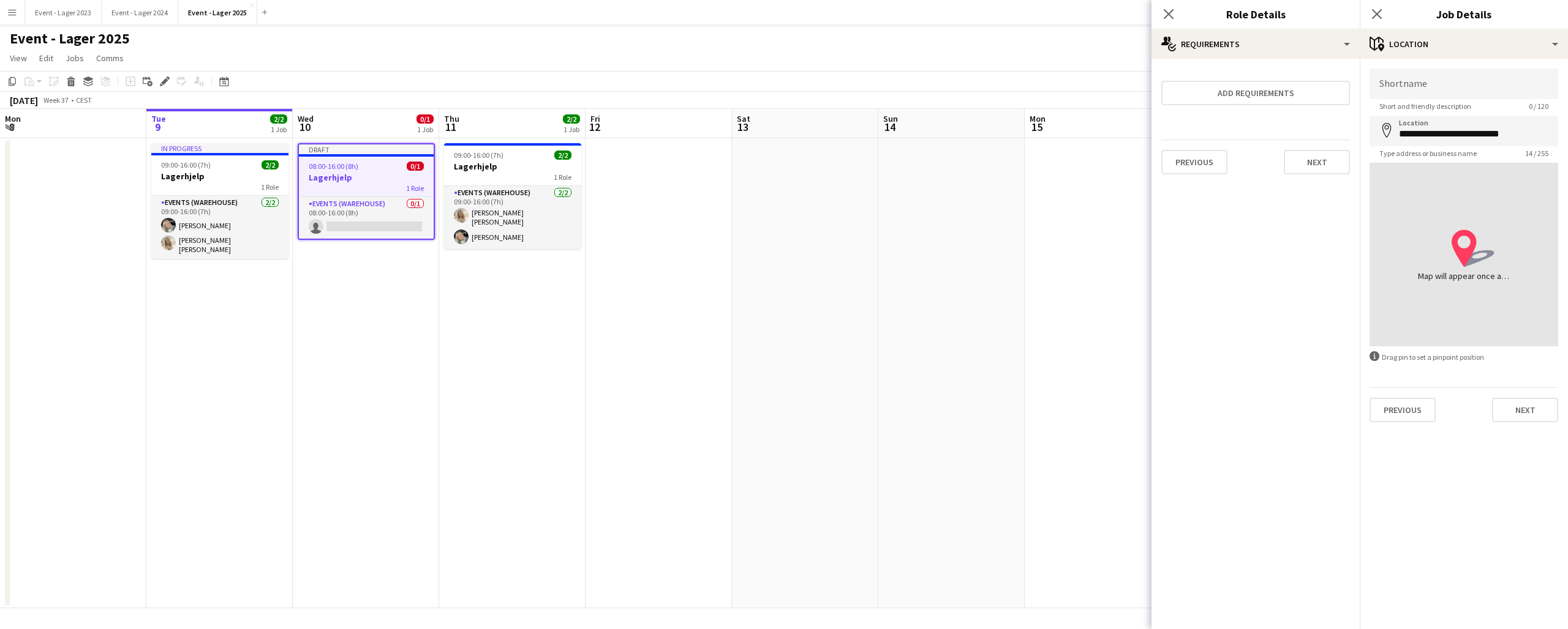
type input "**********"
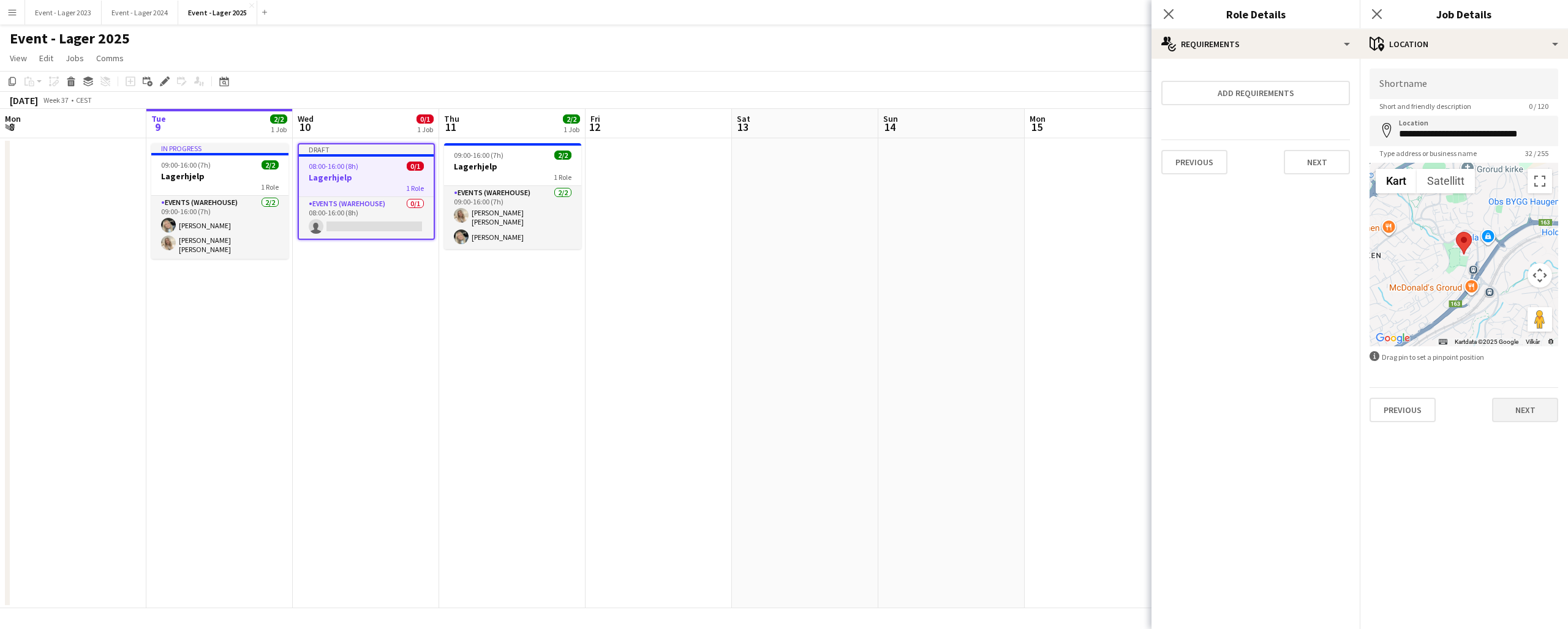
click at [1522, 405] on button "Next" at bounding box center [1525, 409] width 66 height 24
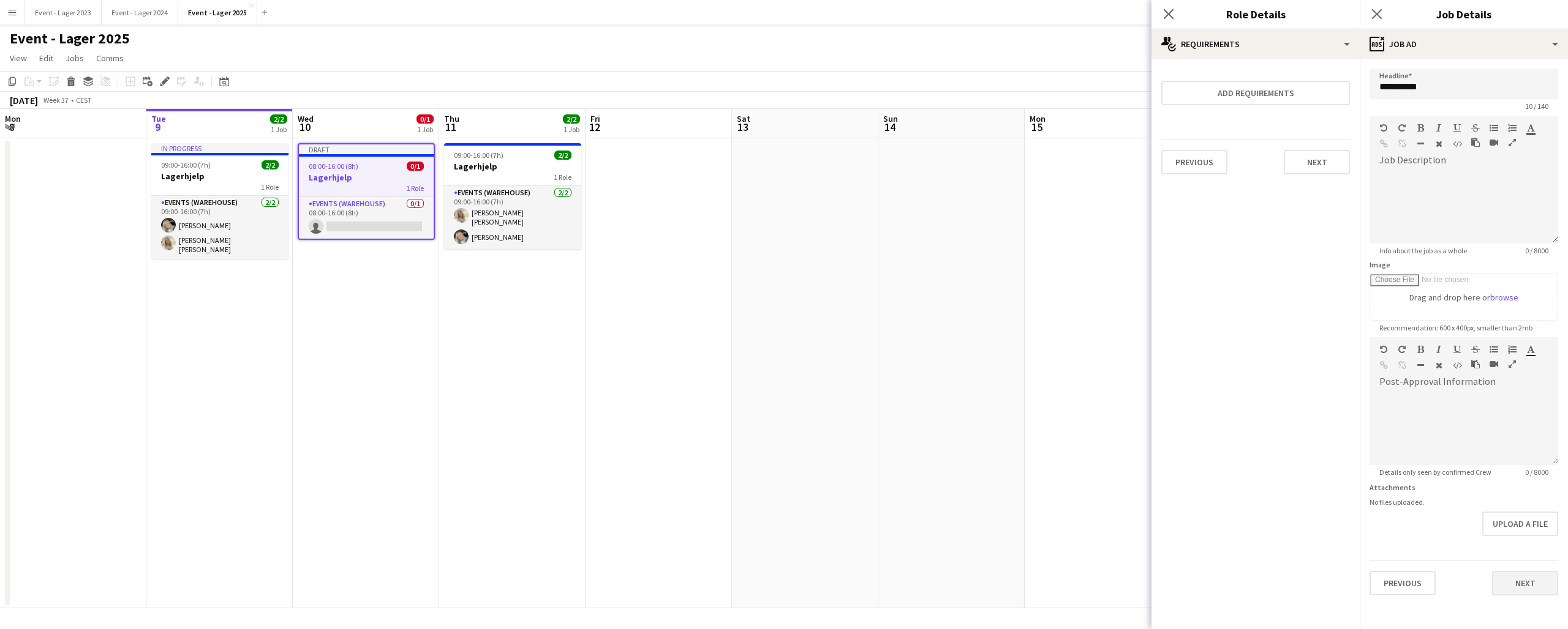
click at [1526, 582] on button "Next" at bounding box center [1525, 582] width 66 height 24
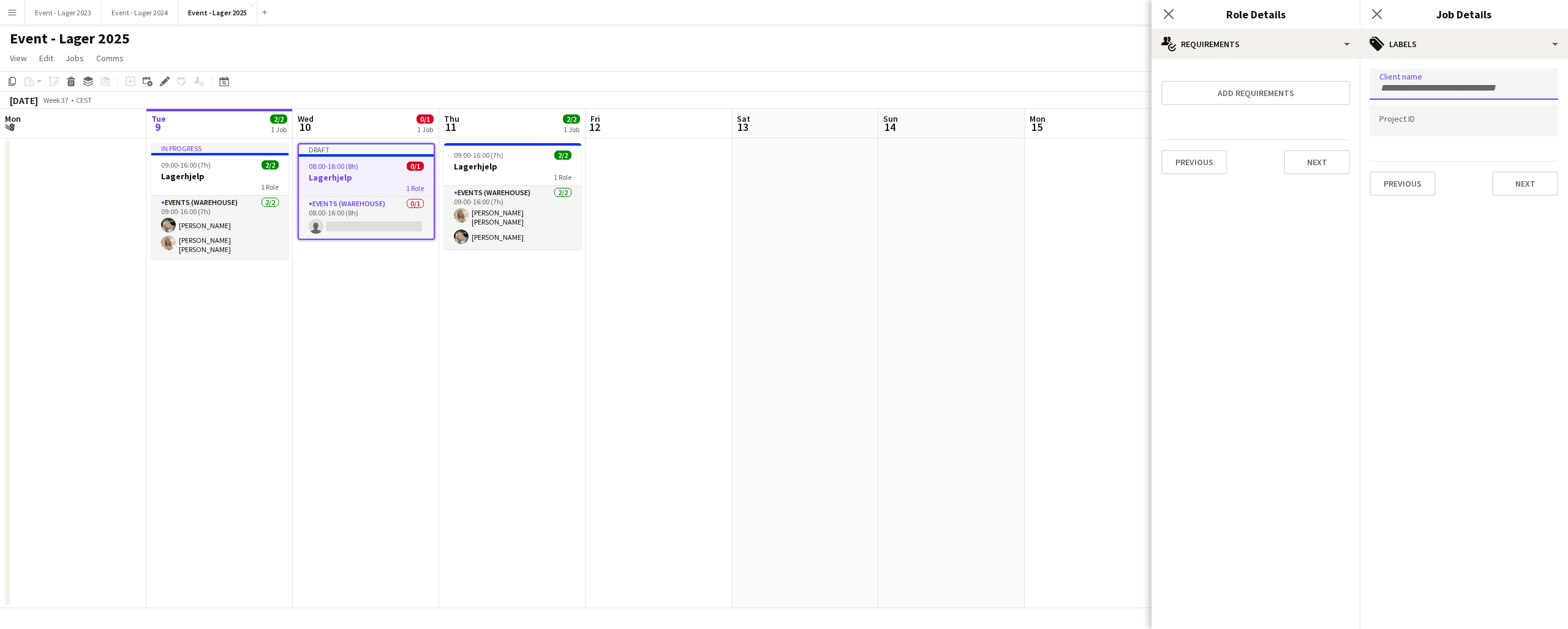
click at [1393, 88] on input "Type to search client labels..." at bounding box center [1463, 88] width 169 height 11
type input "*****"
click at [1386, 115] on div "[PERSON_NAME]" at bounding box center [1463, 122] width 188 height 30
click at [1390, 118] on form at bounding box center [1463, 124] width 169 height 13
type input "*"
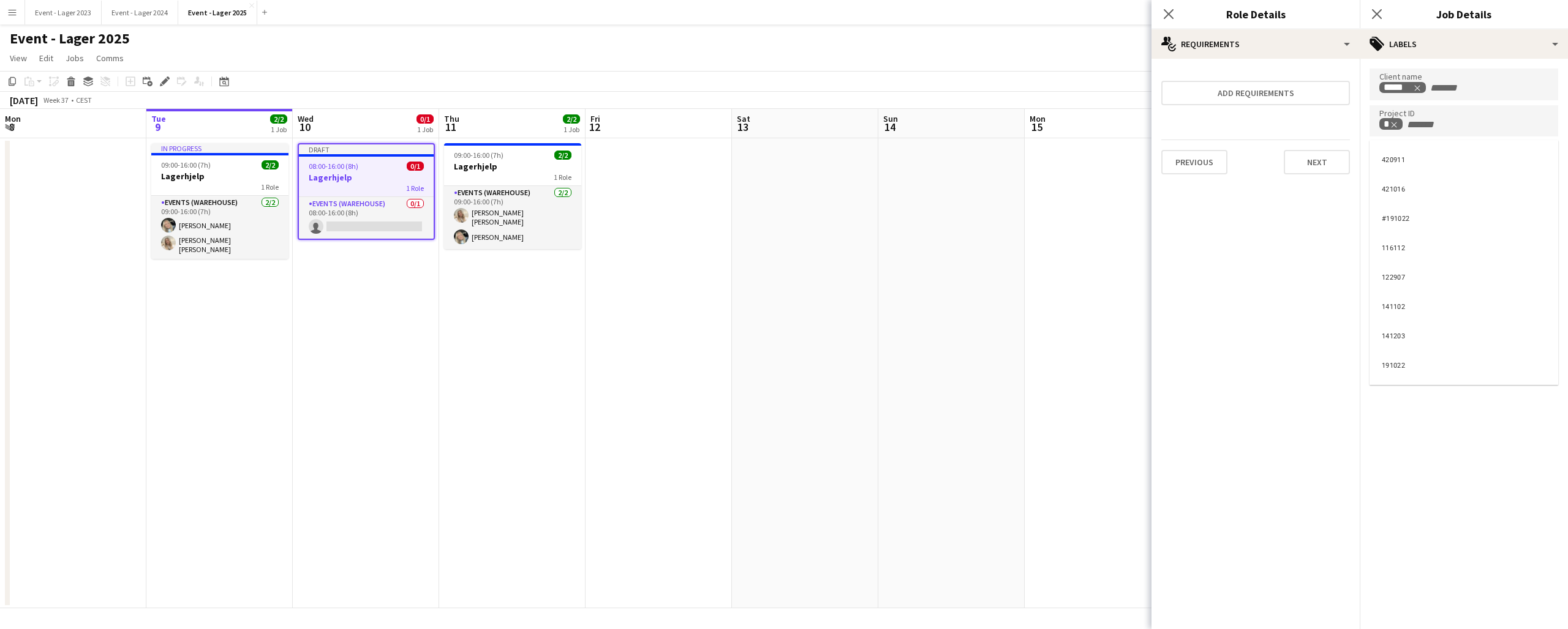
click at [1458, 114] on div at bounding box center [1463, 314] width 208 height 629
click at [1517, 180] on button "Next" at bounding box center [1525, 183] width 66 height 24
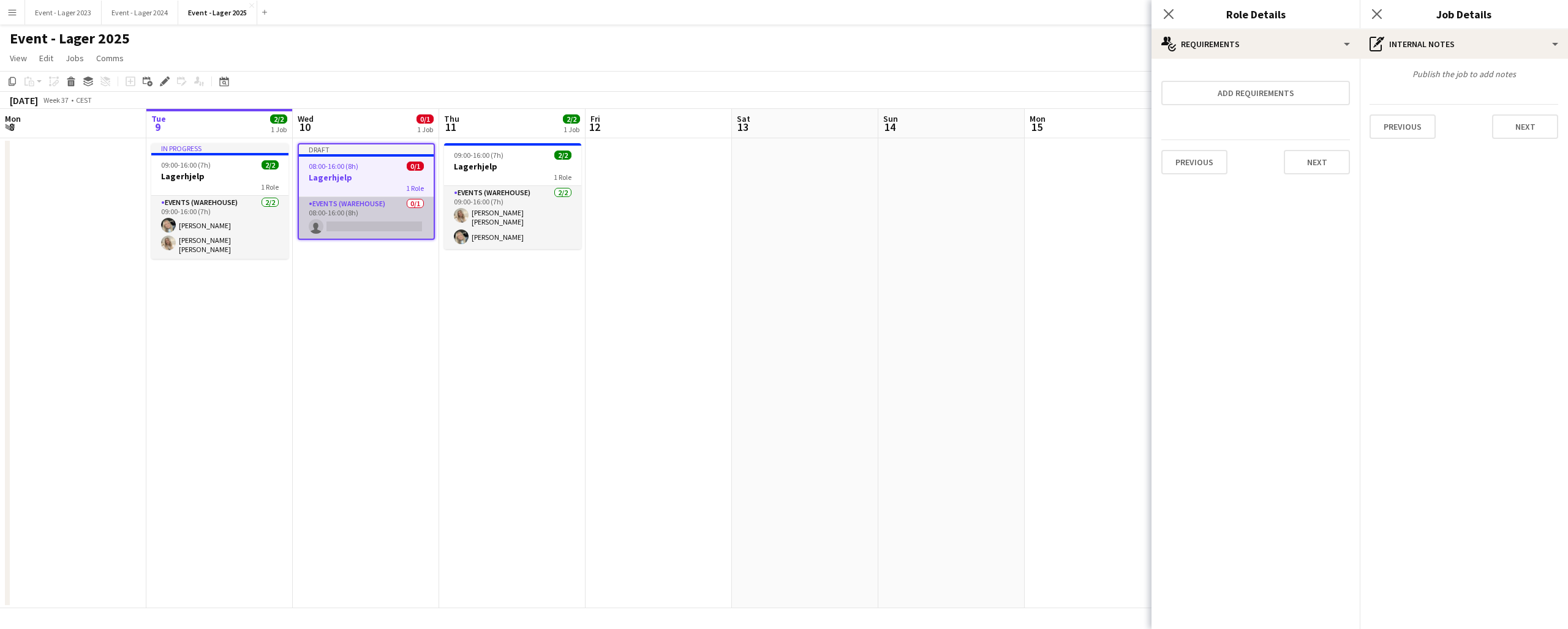
click at [365, 227] on app-card-role "Events (Warehouse) 0/1 08:00-16:00 (8h) single-neutral-actions" at bounding box center [366, 218] width 134 height 41
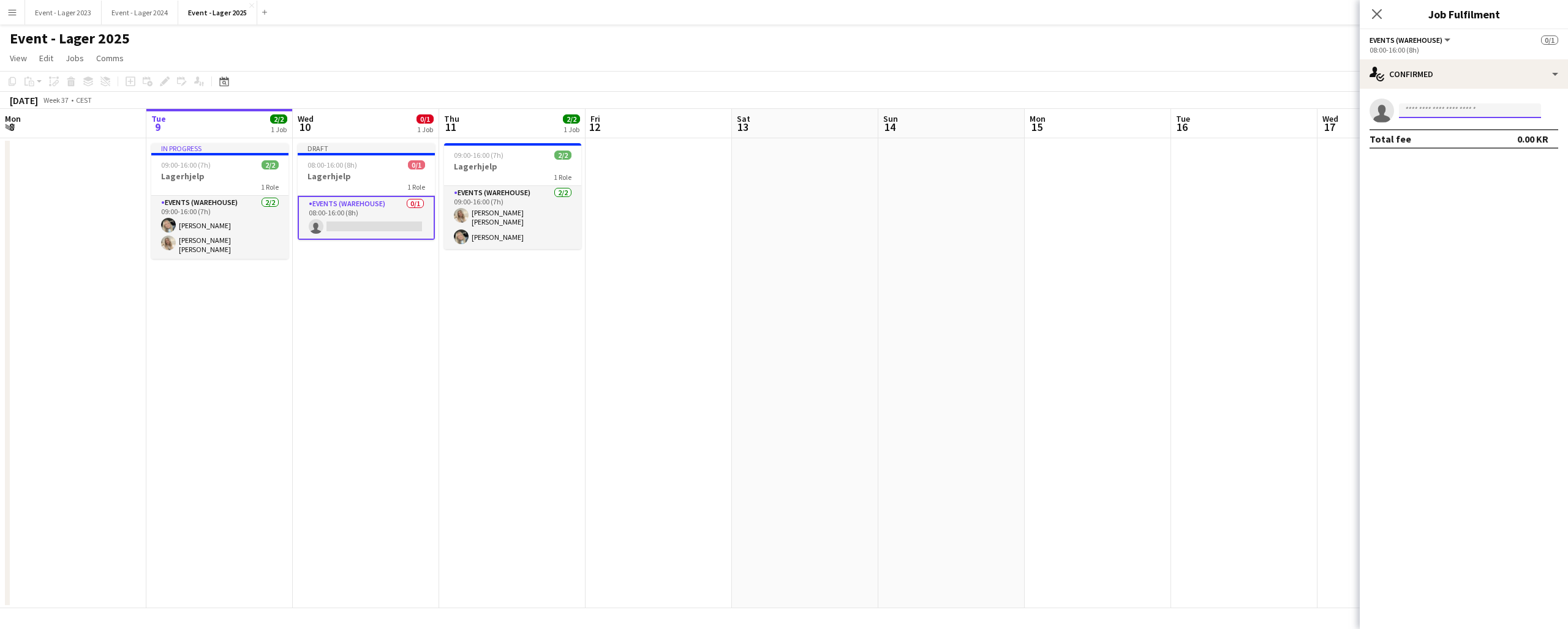
click at [1419, 108] on input at bounding box center [1469, 110] width 142 height 14
type input "******"
drag, startPoint x: 1419, startPoint y: 108, endPoint x: 1468, endPoint y: 133, distance: 55.0
click at [1468, 133] on span "[PERSON_NAME] [PERSON_NAME]" at bounding box center [1451, 128] width 84 height 11
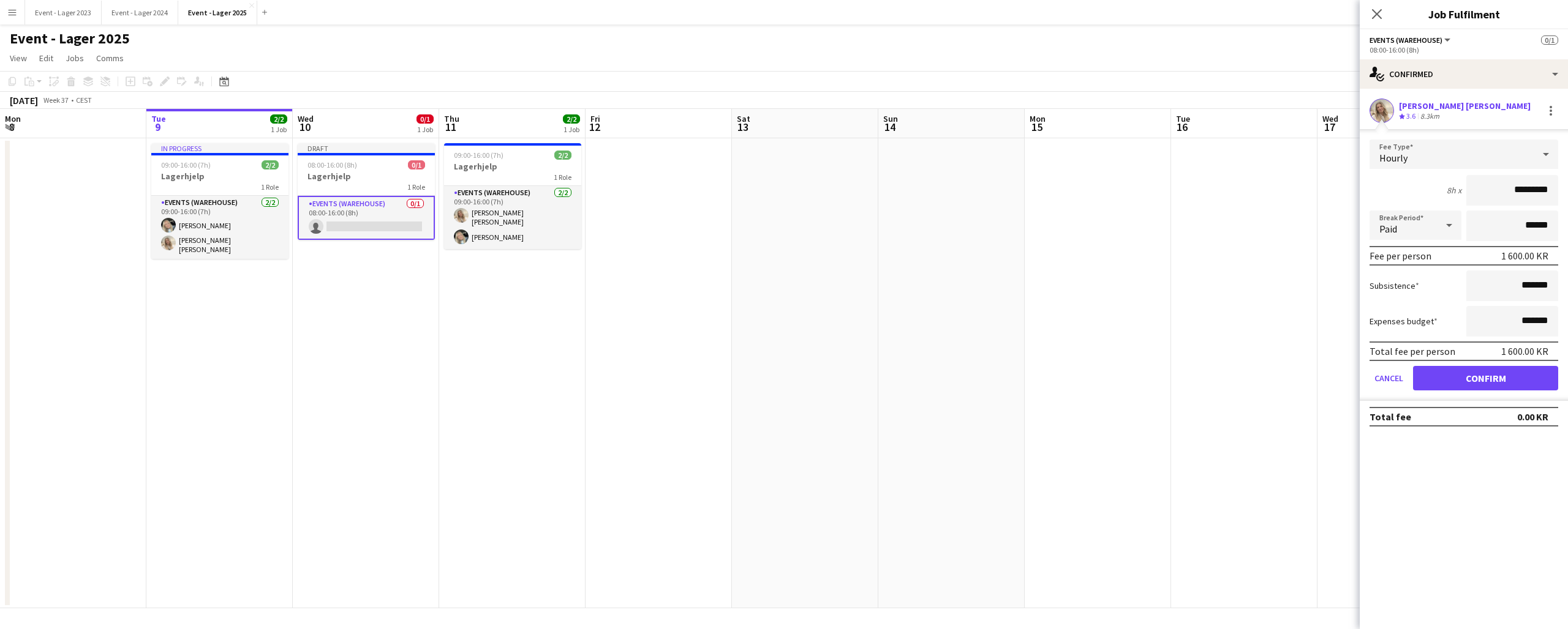
click at [1493, 378] on button "Confirm" at bounding box center [1486, 377] width 145 height 24
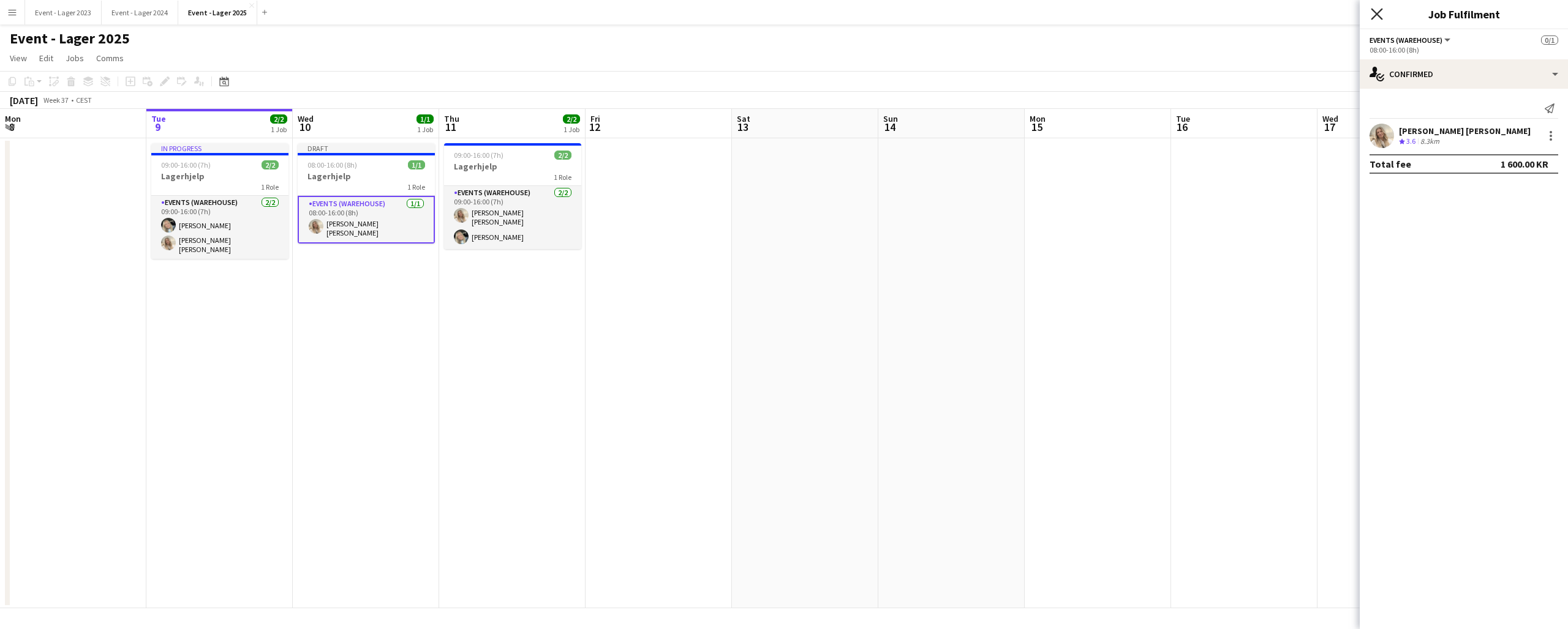
click at [1375, 13] on icon at bounding box center [1376, 13] width 12 height 12
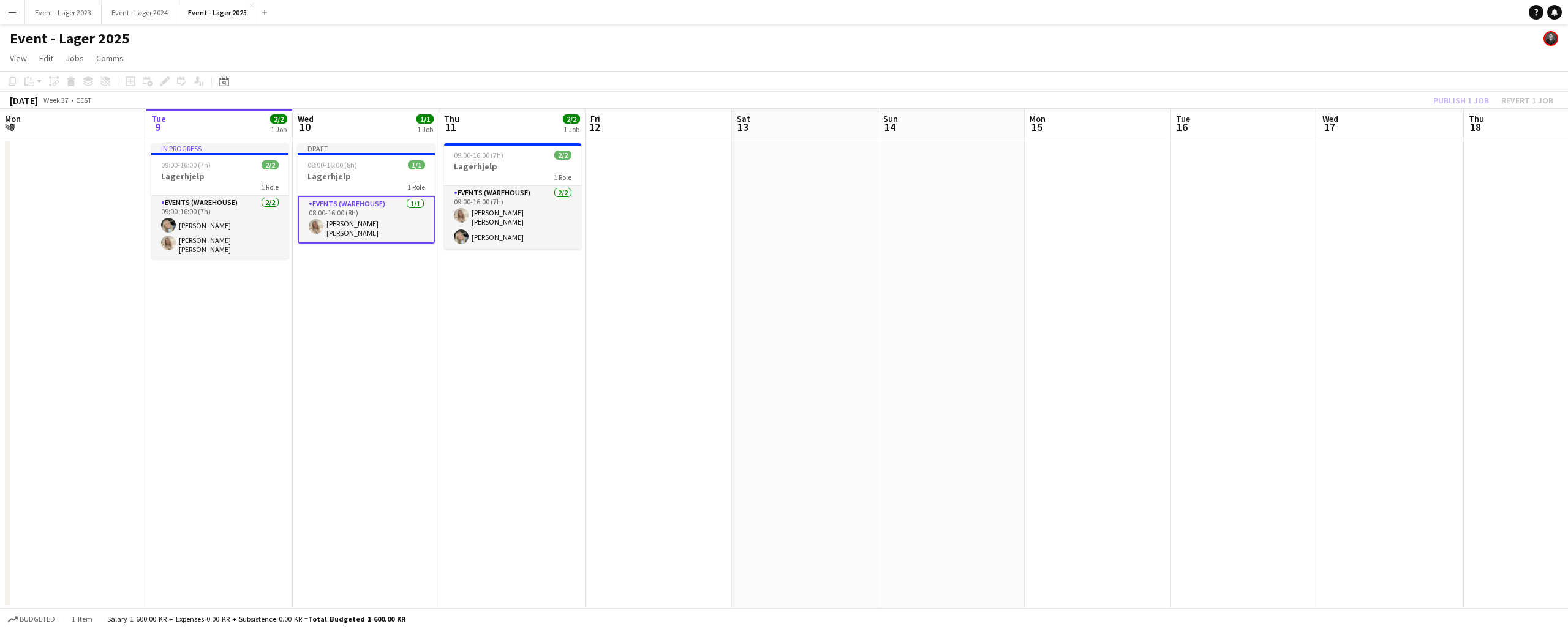
click at [1446, 66] on app-page-menu "View Day view expanded Day view collapsed Month view Date picker Jump to [DATE]…" at bounding box center [784, 59] width 1568 height 23
click at [1449, 102] on button "Publish 1 job" at bounding box center [1460, 100] width 65 height 16
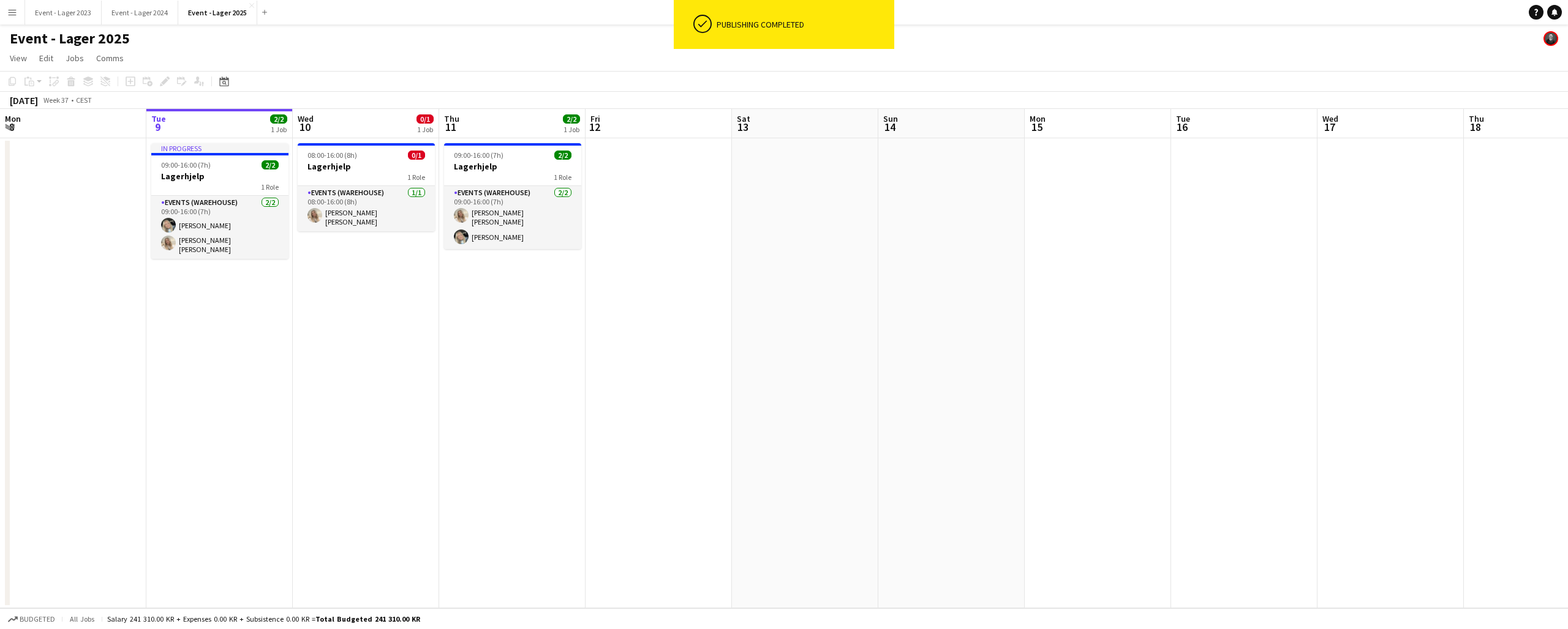
click at [342, 267] on app-date-cell "08:00-16:00 (8h) 0/1 Lagerhjelp 1 Role Events (Warehouse) [DATE] 08:00-16:00 (8…" at bounding box center [366, 373] width 146 height 470
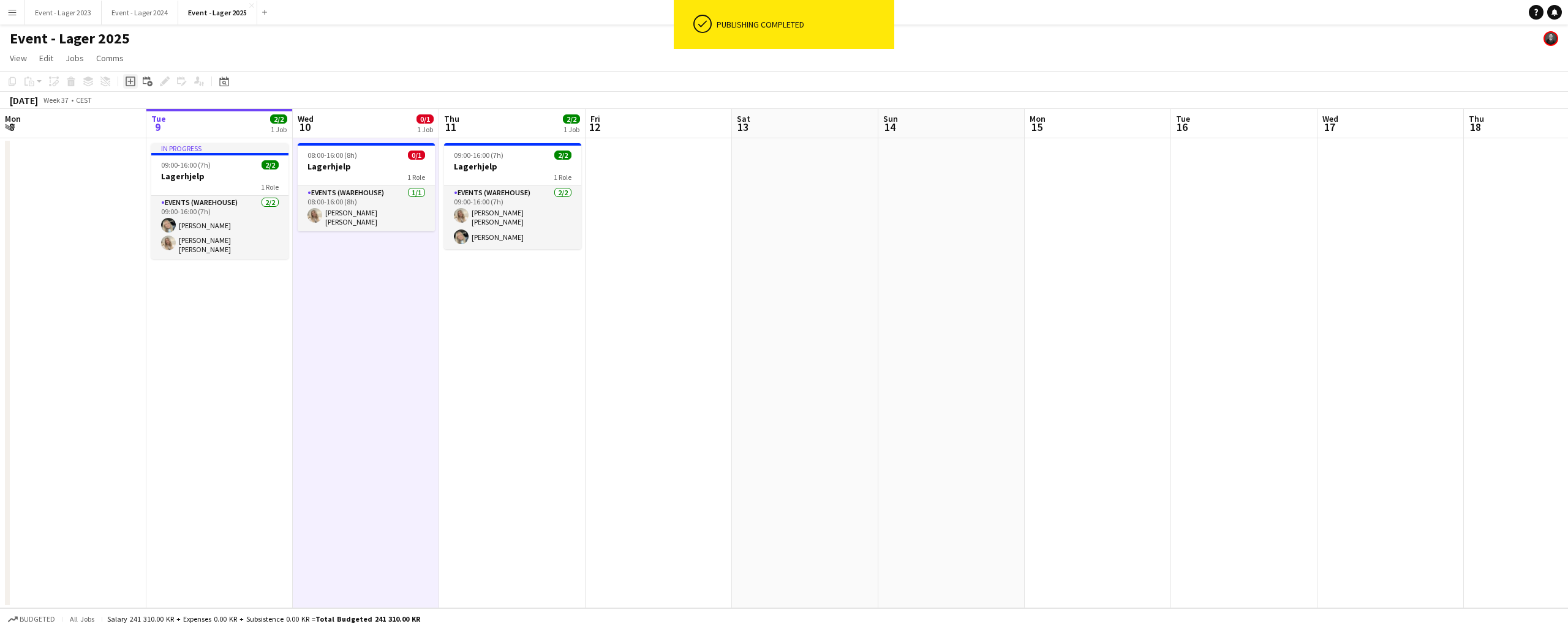
click at [131, 82] on icon at bounding box center [130, 82] width 5 height 5
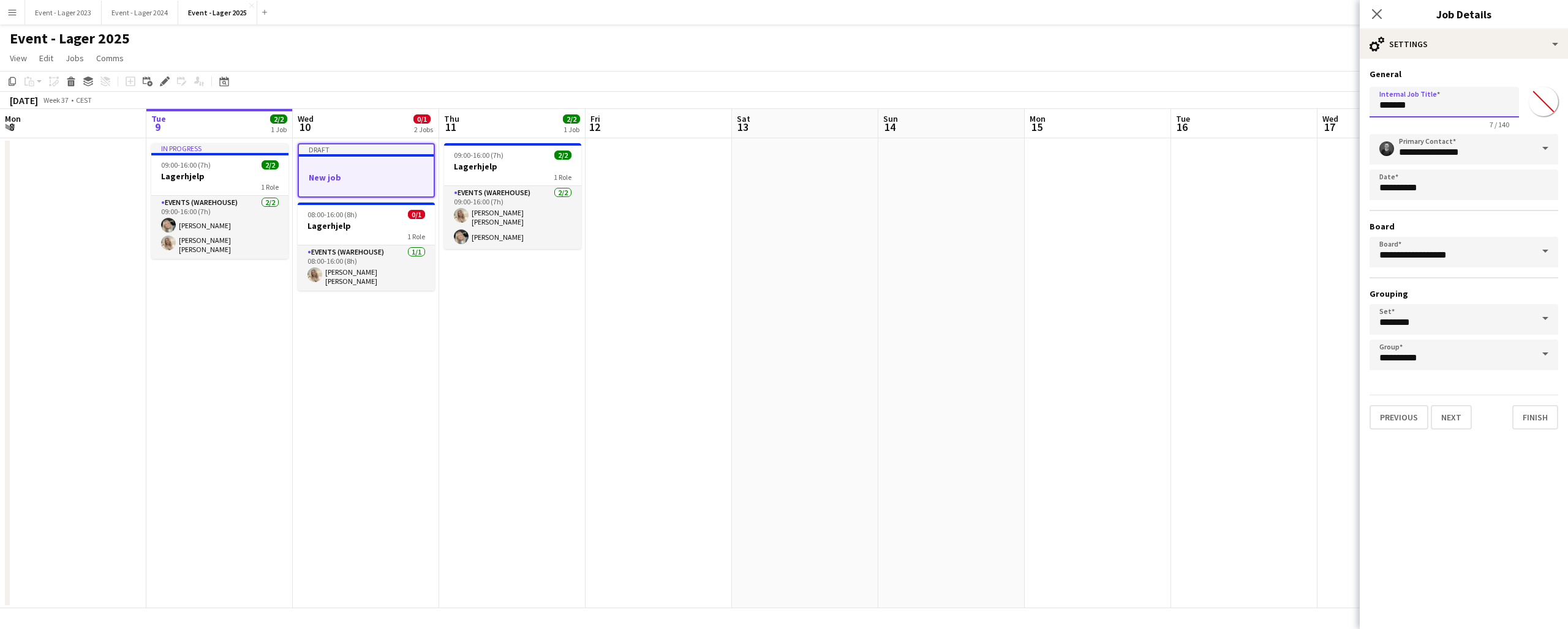
drag, startPoint x: 1419, startPoint y: 104, endPoint x: 1362, endPoint y: 103, distance: 57.0
click at [1362, 103] on form "**********" at bounding box center [1463, 249] width 208 height 361
type input "**********"
click at [1451, 418] on button "Next" at bounding box center [1451, 417] width 41 height 24
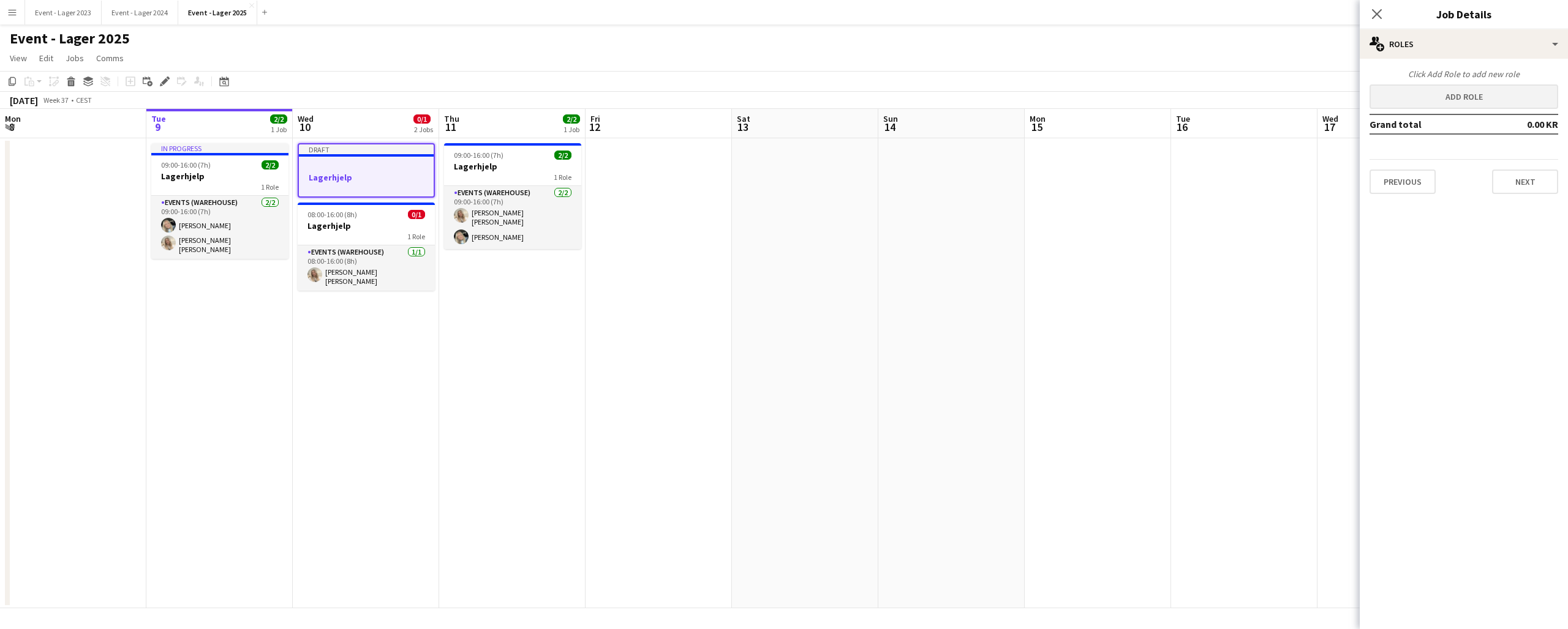
click at [1446, 99] on button "Add role" at bounding box center [1463, 96] width 188 height 24
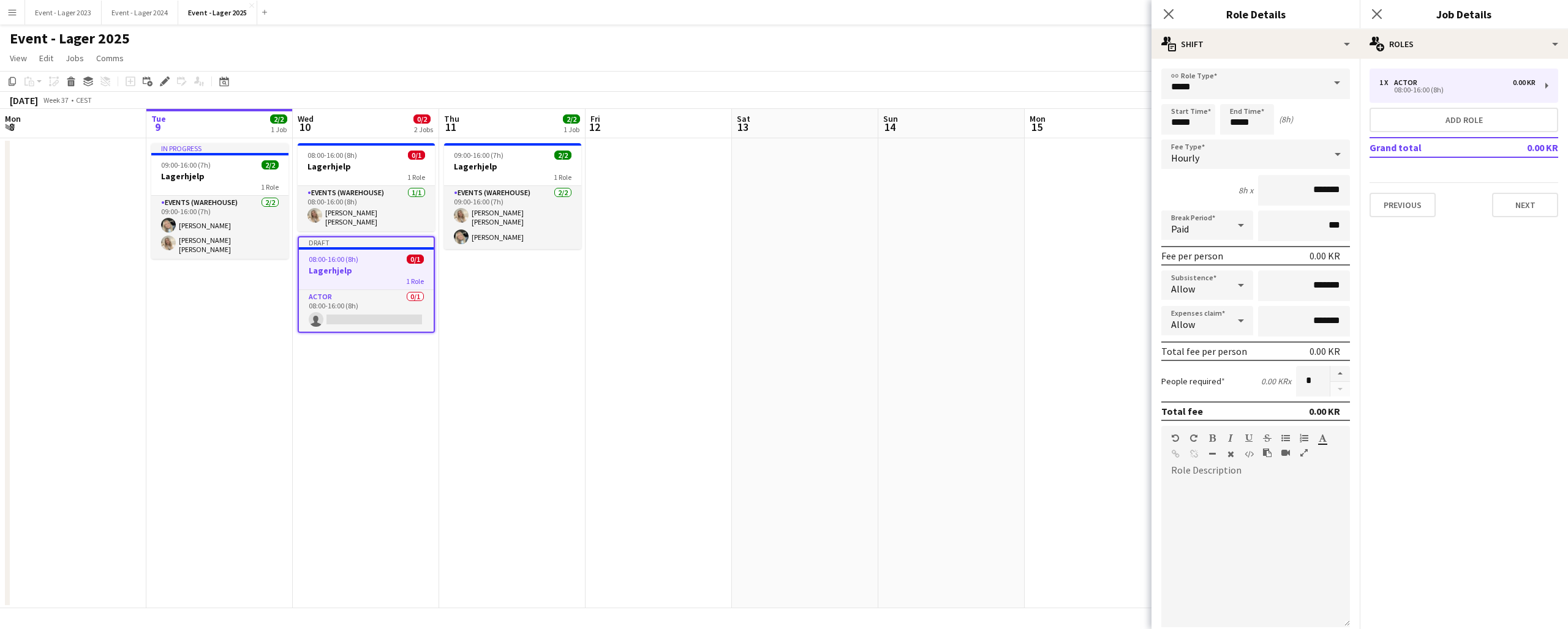
click at [1336, 80] on span at bounding box center [1337, 83] width 26 height 30
click at [1276, 169] on span "Events (Warehouse)" at bounding box center [1255, 169] width 169 height 12
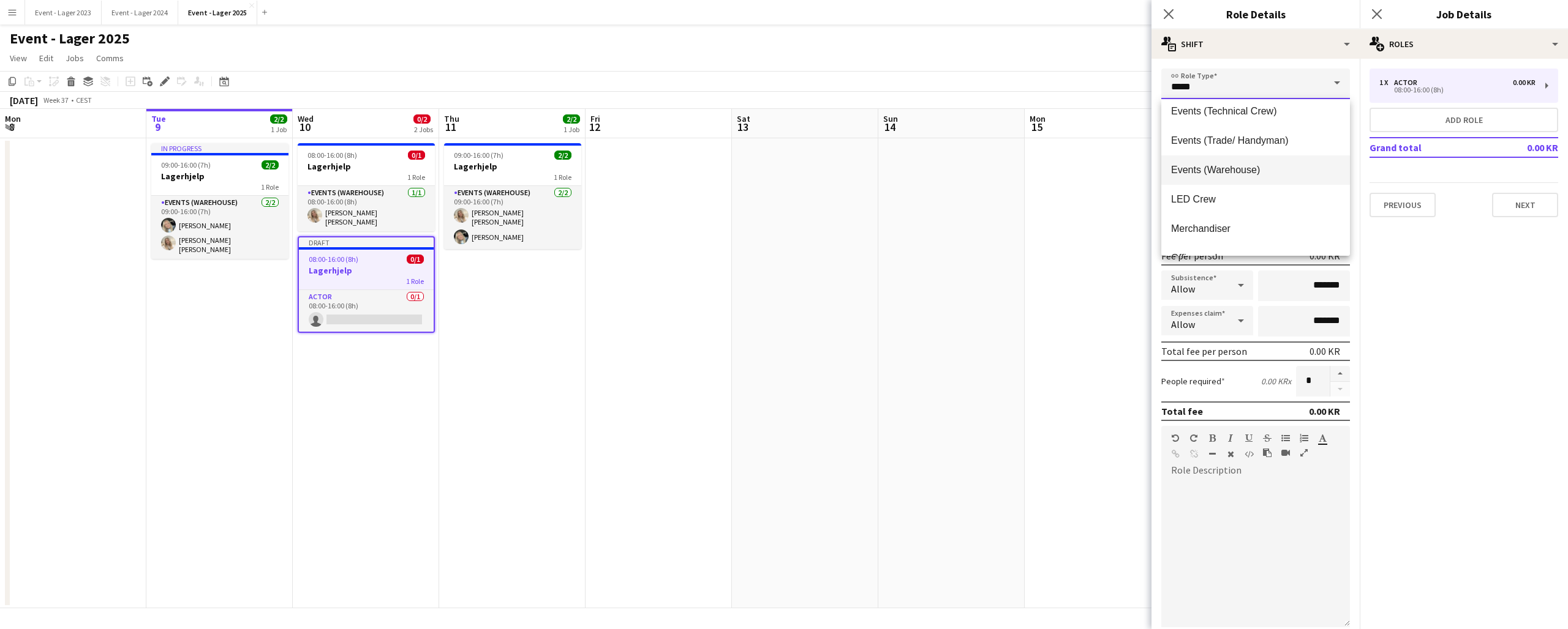
type input "**********"
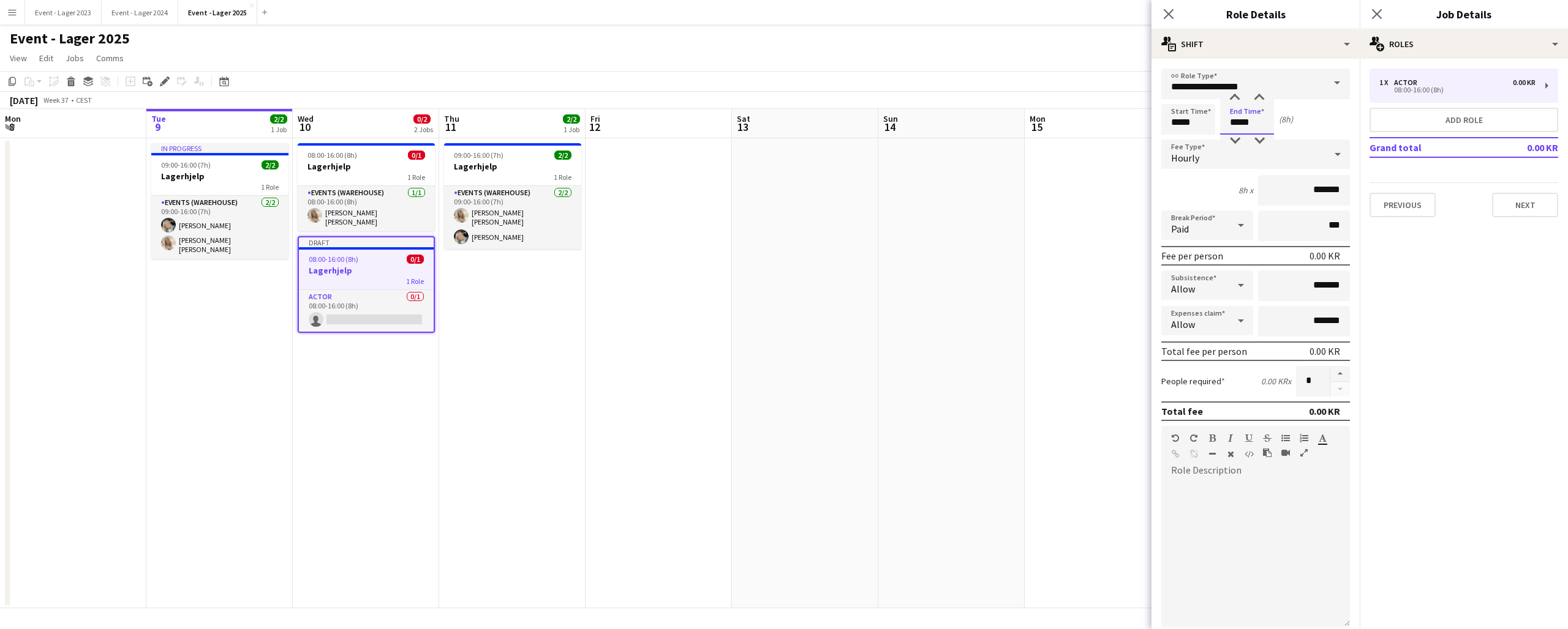
click at [1238, 124] on input "*****" at bounding box center [1247, 119] width 54 height 30
click at [1238, 139] on div at bounding box center [1234, 141] width 24 height 13
type input "*****"
click at [1238, 139] on div at bounding box center [1234, 141] width 24 height 13
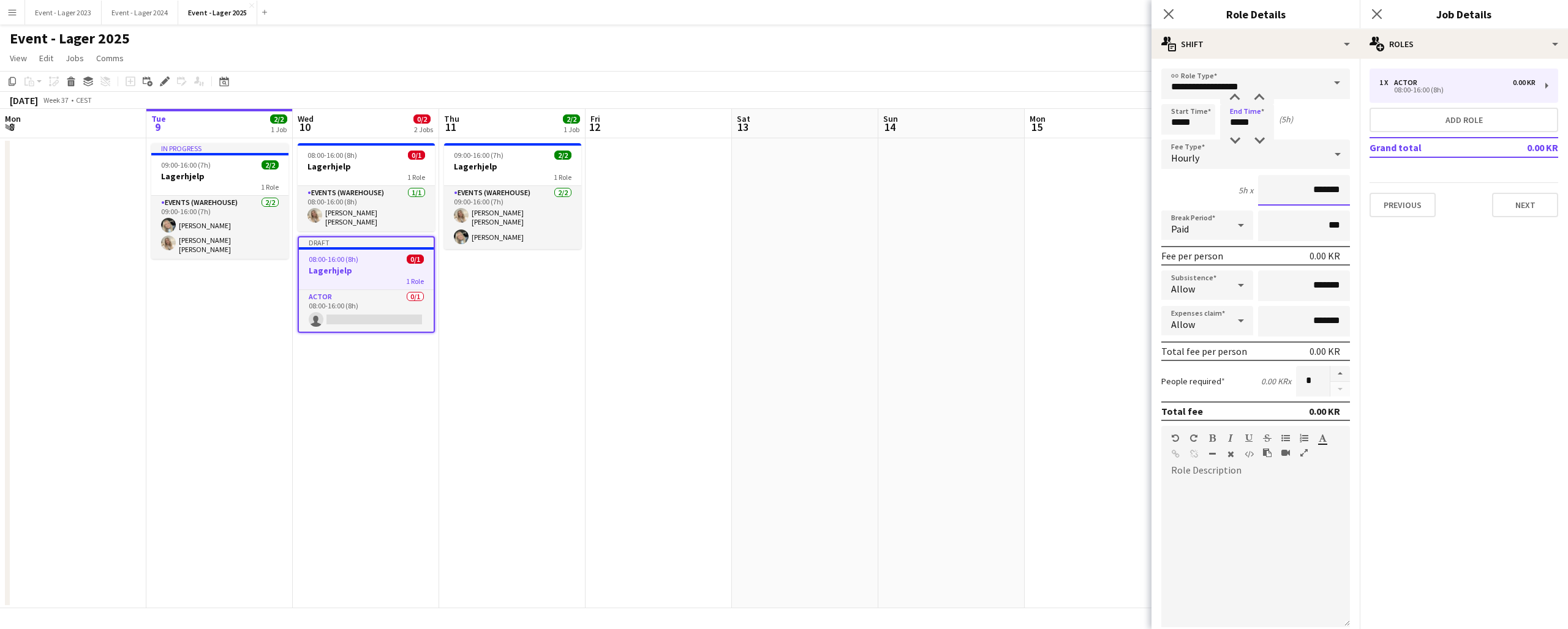
click at [1307, 192] on input "*******" at bounding box center [1304, 190] width 91 height 30
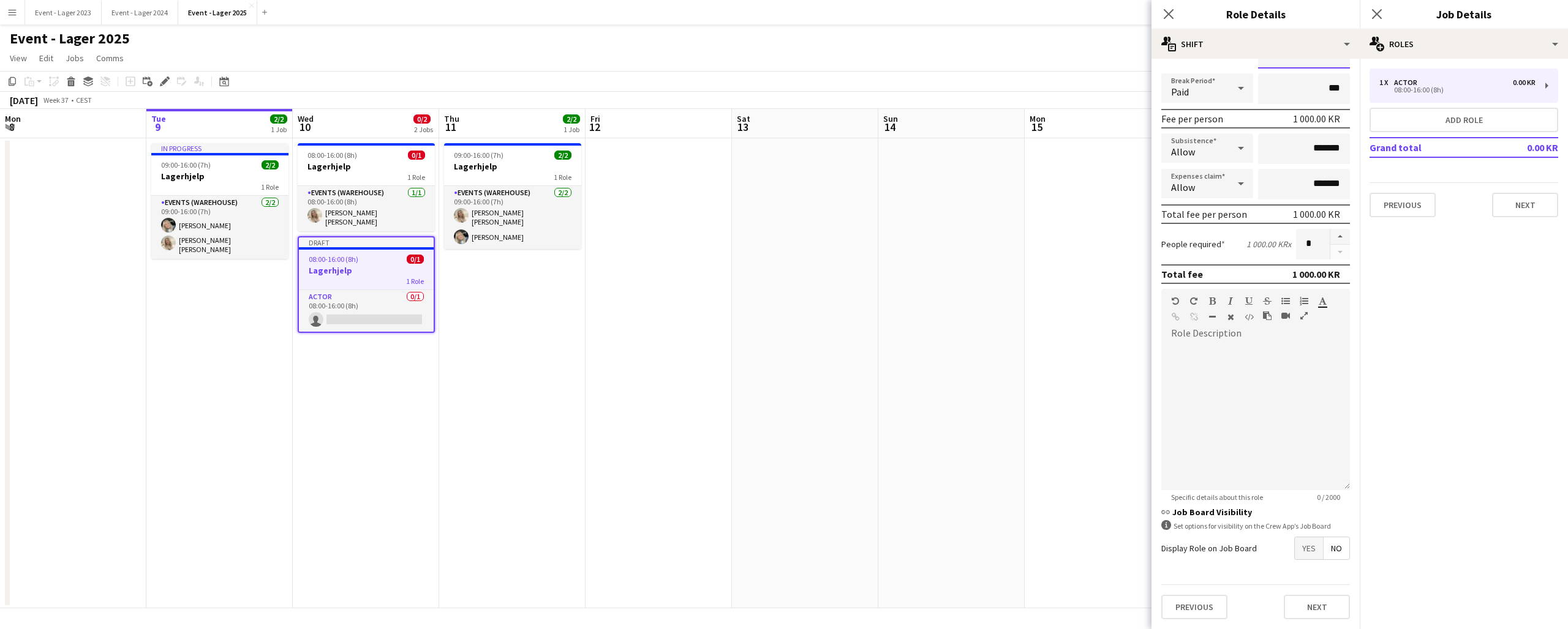
scroll to position [137, 0]
type input "*********"
click at [1312, 547] on span "Yes" at bounding box center [1308, 548] width 28 height 22
click at [1334, 569] on span "No" at bounding box center [1336, 574] width 26 height 22
click at [1334, 604] on span "No" at bounding box center [1336, 606] width 26 height 22
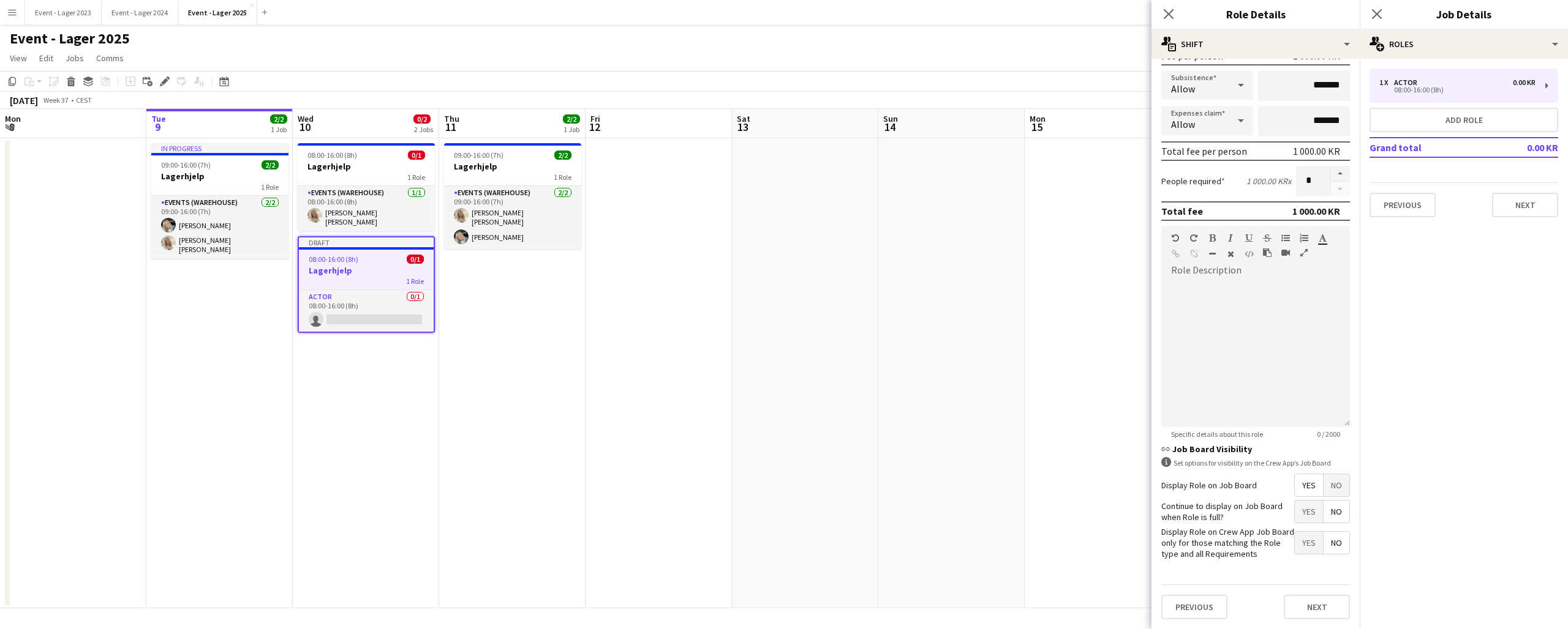
scroll to position [200, 0]
click at [1319, 607] on button "Next" at bounding box center [1317, 607] width 66 height 24
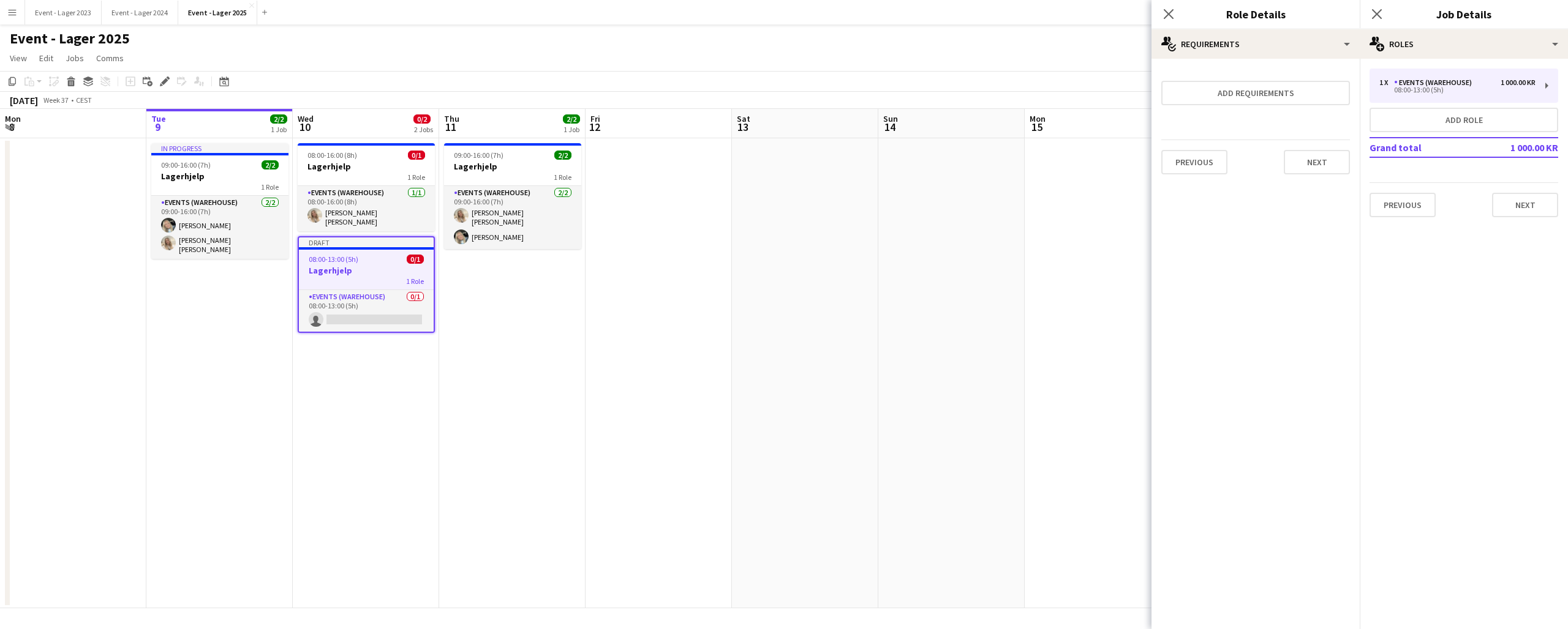
scroll to position [0, 0]
click at [1529, 207] on button "Next" at bounding box center [1525, 204] width 66 height 24
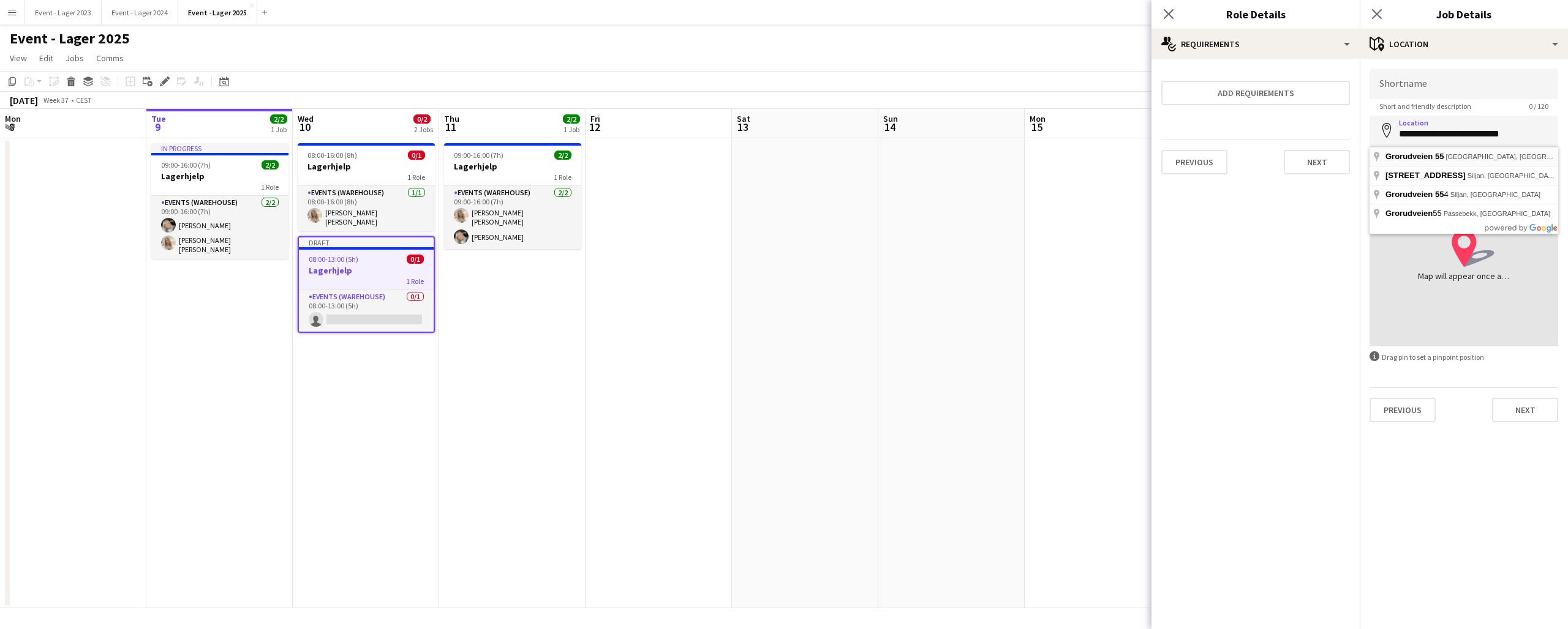
type input "**********"
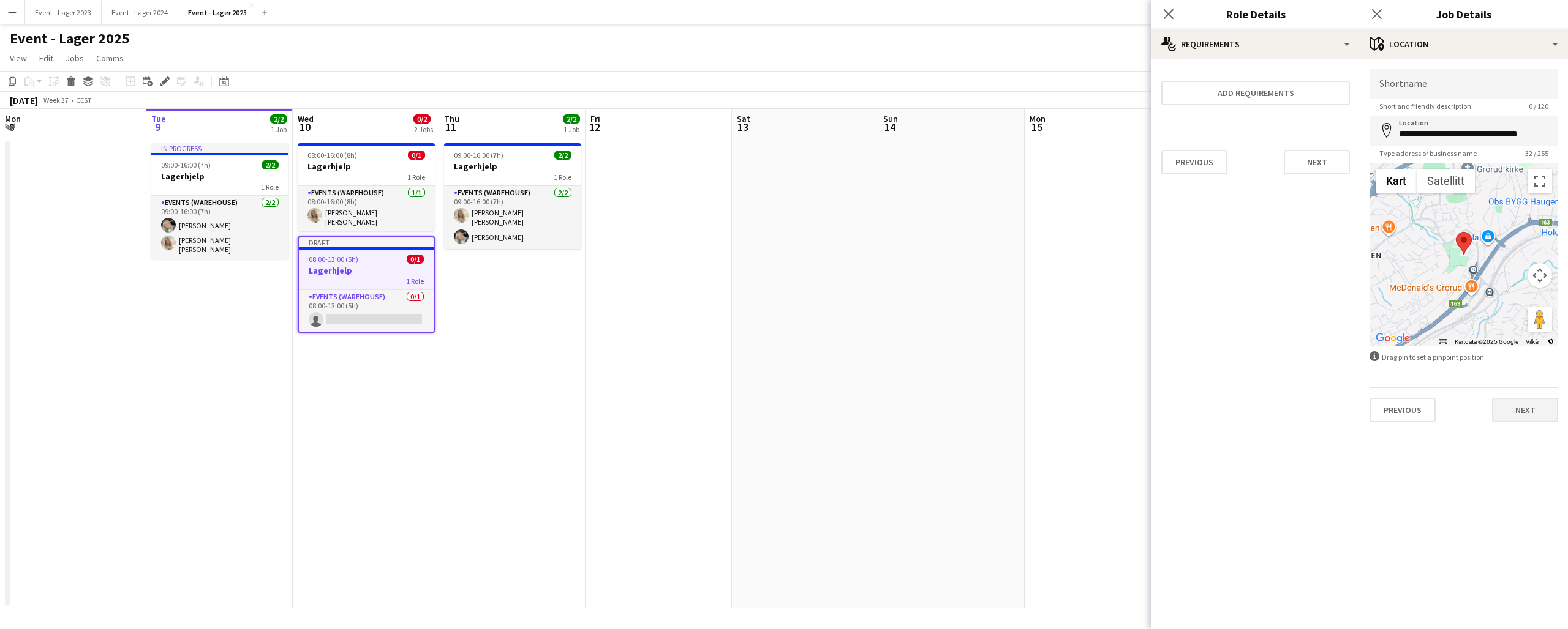
click at [1520, 411] on button "Next" at bounding box center [1525, 409] width 66 height 24
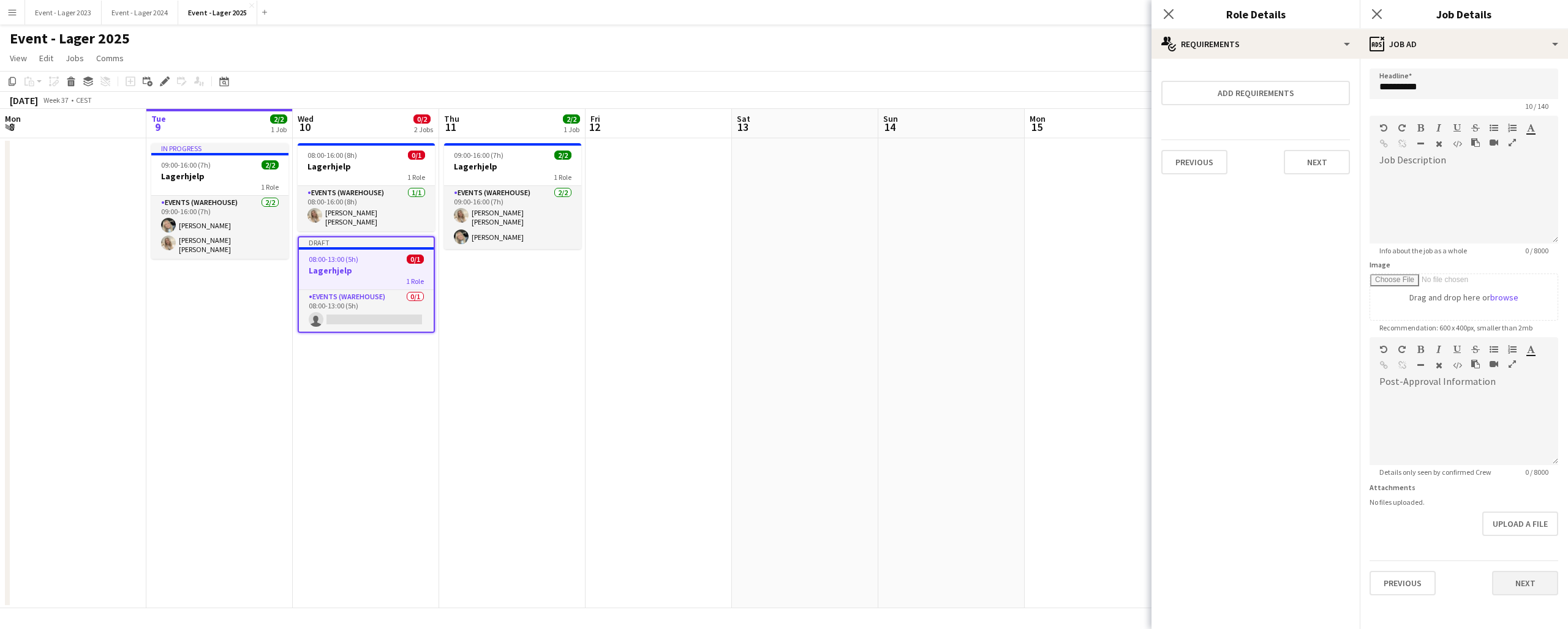
click at [1520, 582] on button "Next" at bounding box center [1525, 582] width 66 height 24
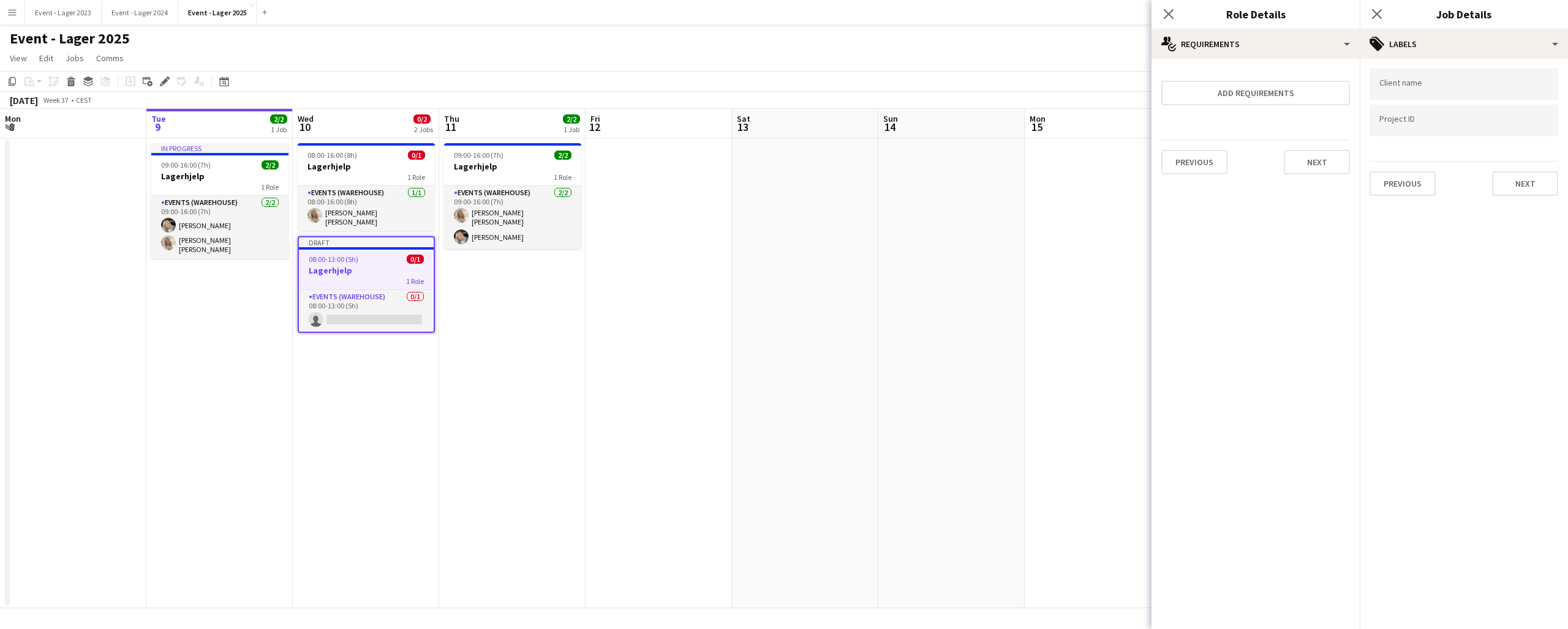
click at [1393, 86] on input "Type to search client labels..." at bounding box center [1463, 84] width 169 height 11
type input "*****"
click at [1404, 116] on div "[PERSON_NAME]" at bounding box center [1463, 122] width 188 height 30
click at [1384, 124] on input "Type to search project ID labels..." at bounding box center [1463, 125] width 169 height 11
type input "*"
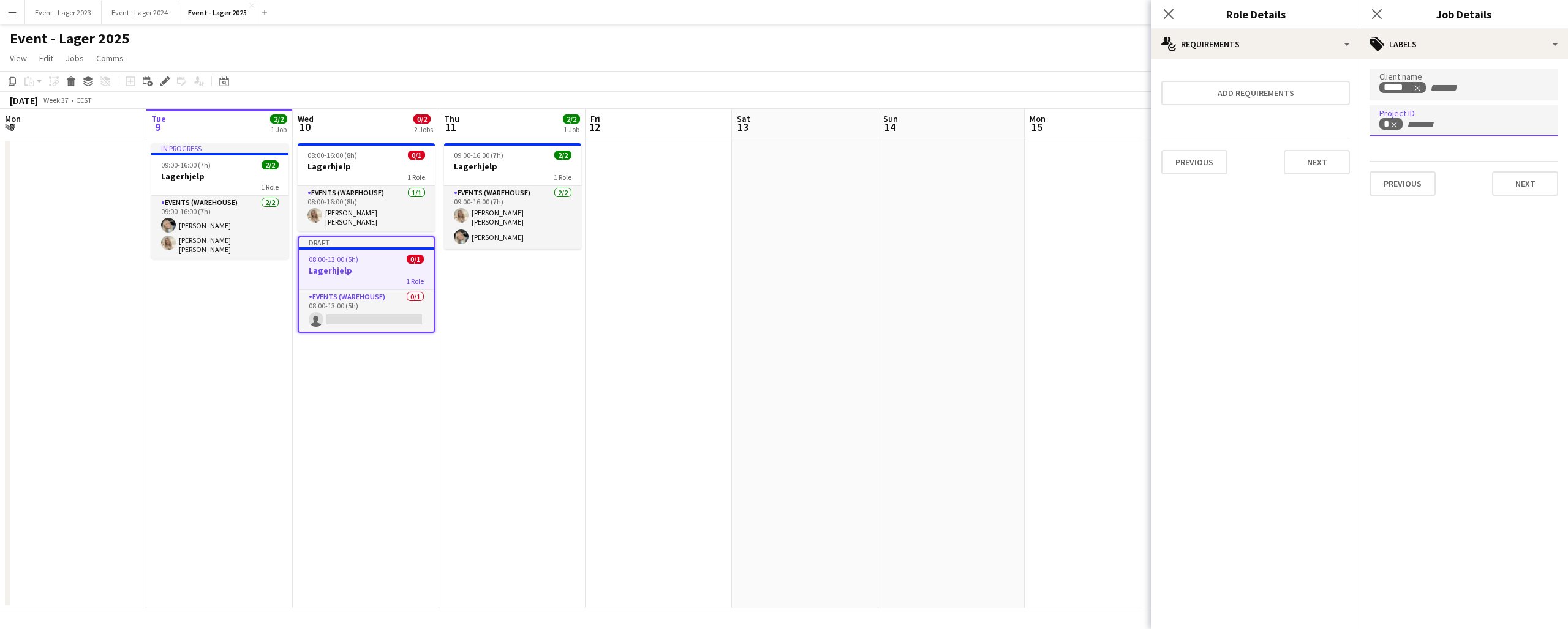
click at [1462, 116] on div "*" at bounding box center [1463, 121] width 188 height 32
click at [1529, 181] on button "Next" at bounding box center [1525, 183] width 66 height 24
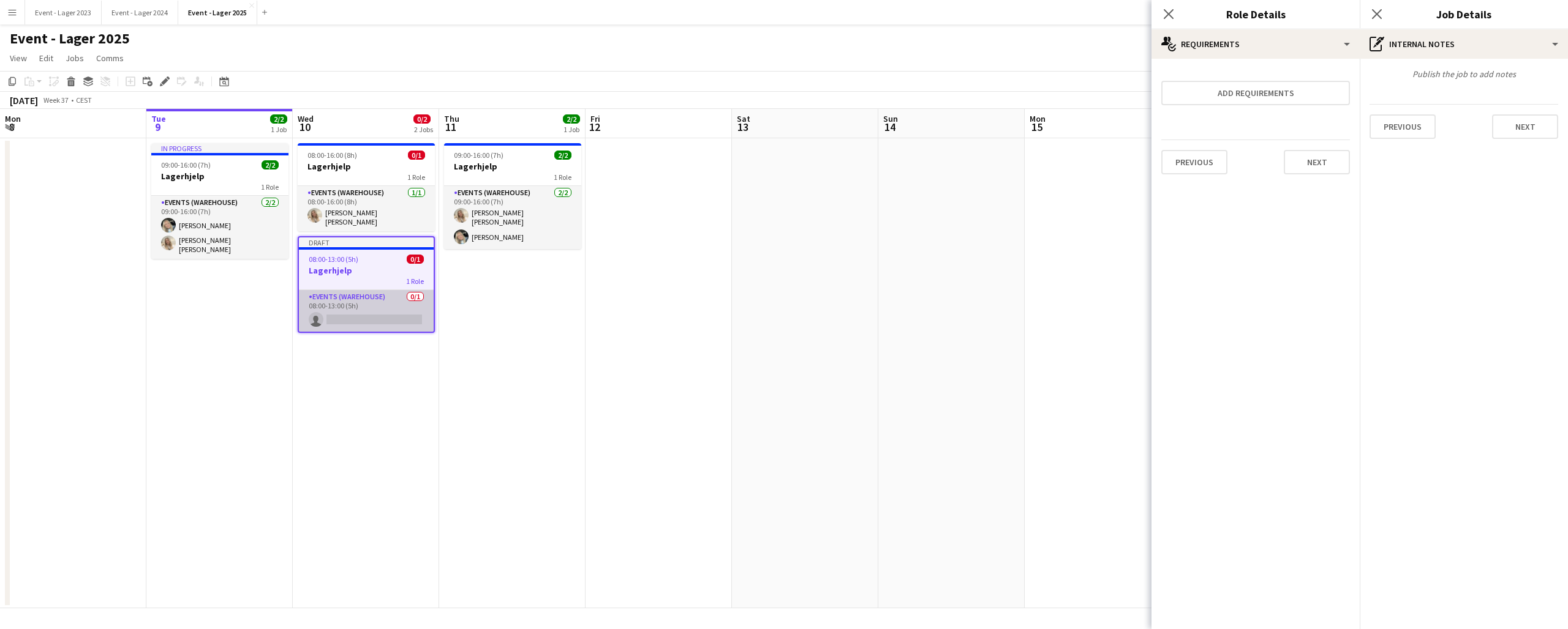
click at [389, 314] on app-card-role "Events (Warehouse) 0/1 08:00-13:00 (5h) single-neutral-actions" at bounding box center [366, 311] width 134 height 41
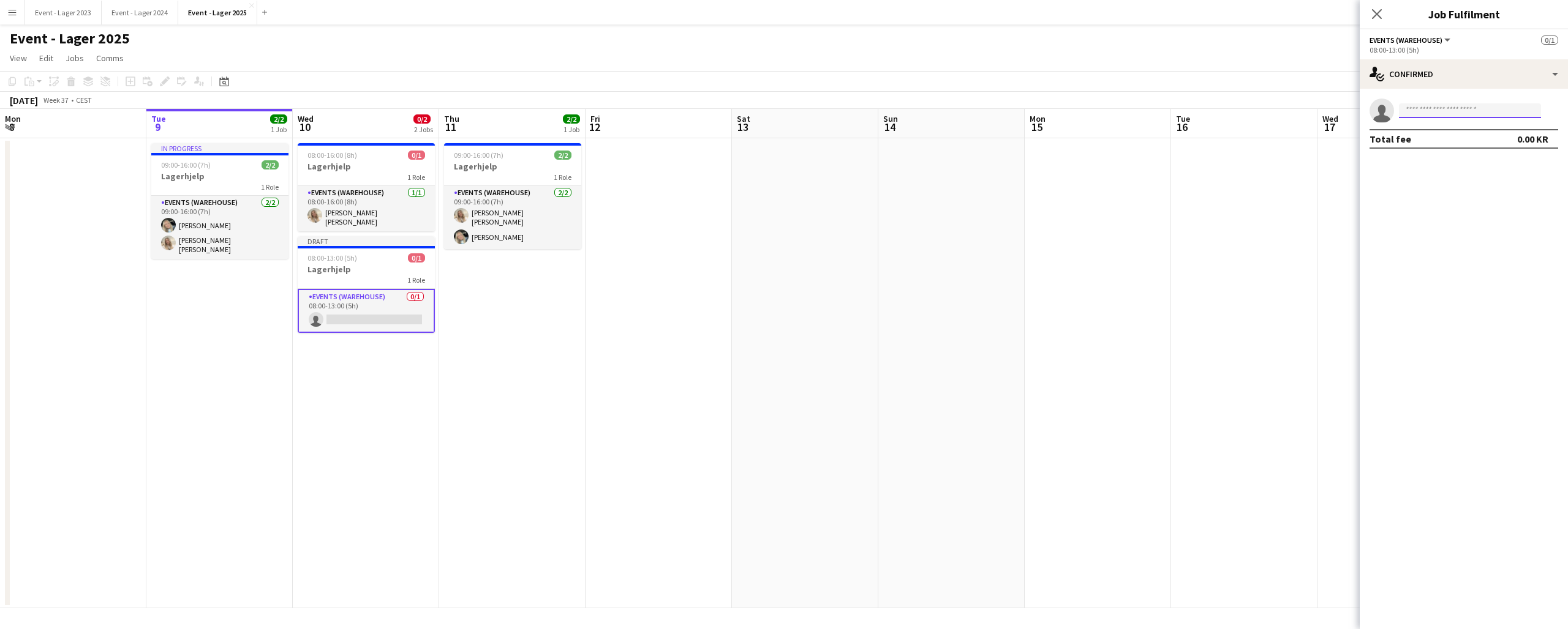
click at [1416, 109] on input at bounding box center [1469, 110] width 142 height 14
type input "***"
click at [1445, 161] on span "[PERSON_NAME]" at bounding box center [1443, 158] width 71 height 11
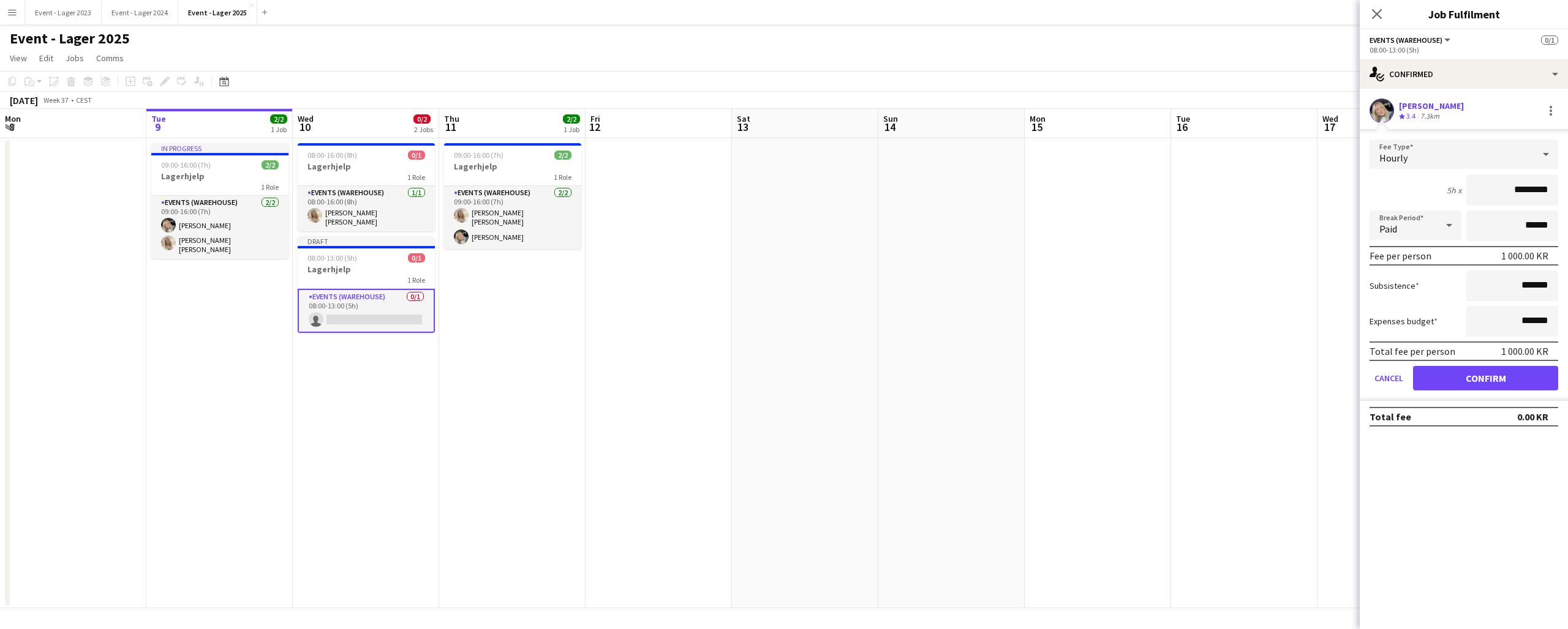
click at [1487, 380] on button "Confirm" at bounding box center [1486, 377] width 145 height 24
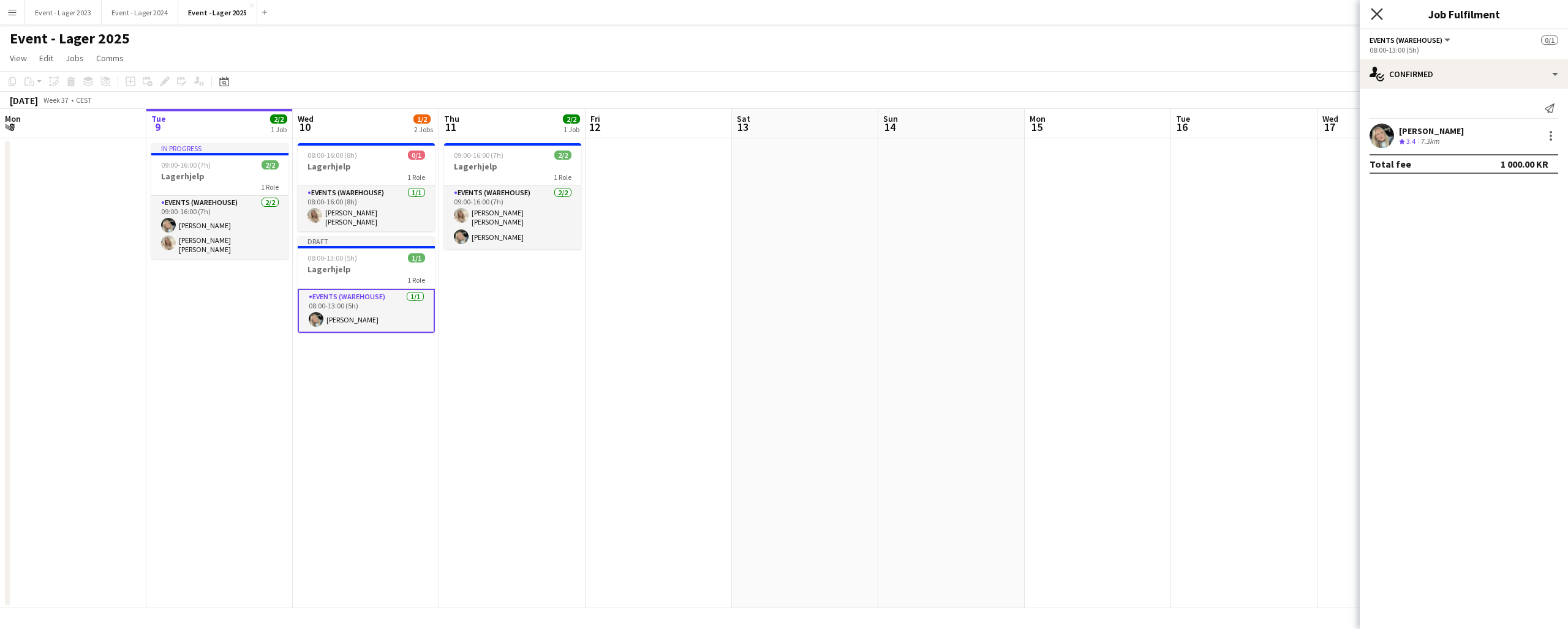
click at [1376, 14] on icon at bounding box center [1376, 13] width 12 height 12
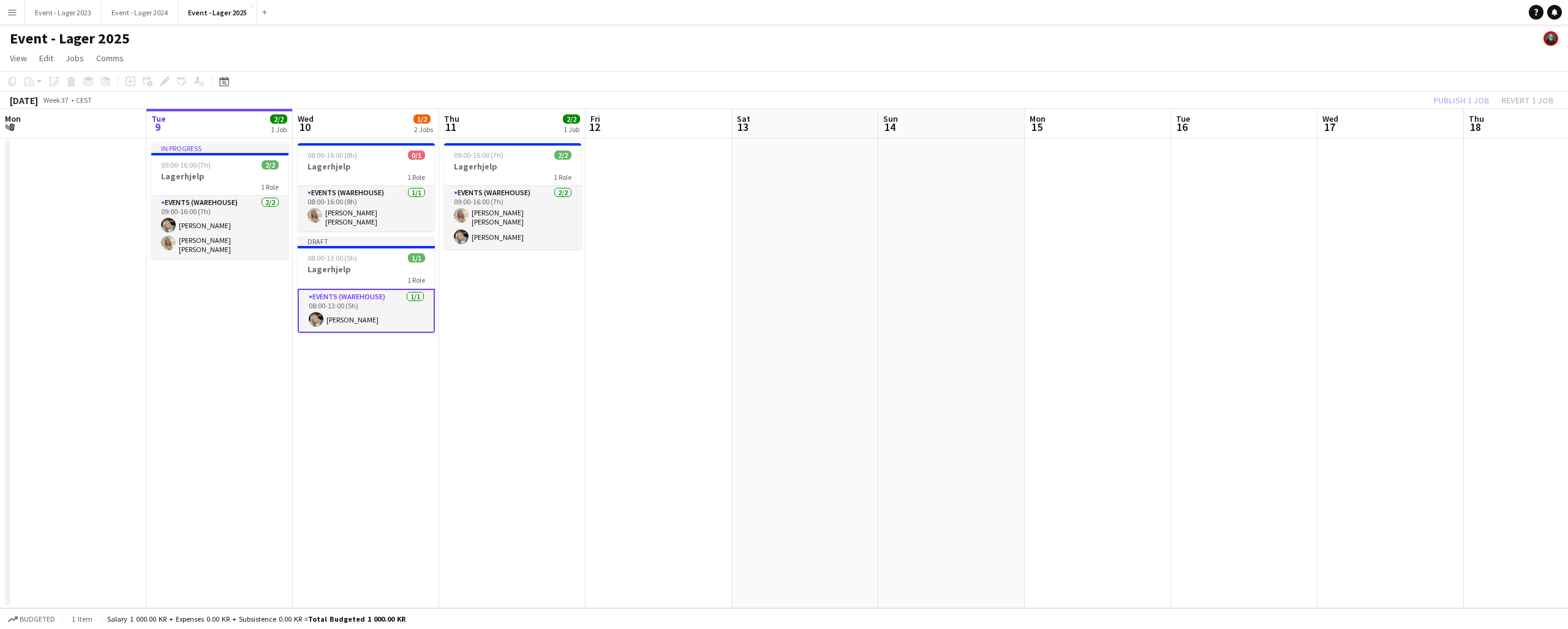
click at [1448, 100] on div "Publish 1 job Revert 1 job" at bounding box center [1493, 100] width 150 height 16
click at [1444, 98] on button "Publish 1 job" at bounding box center [1460, 100] width 65 height 16
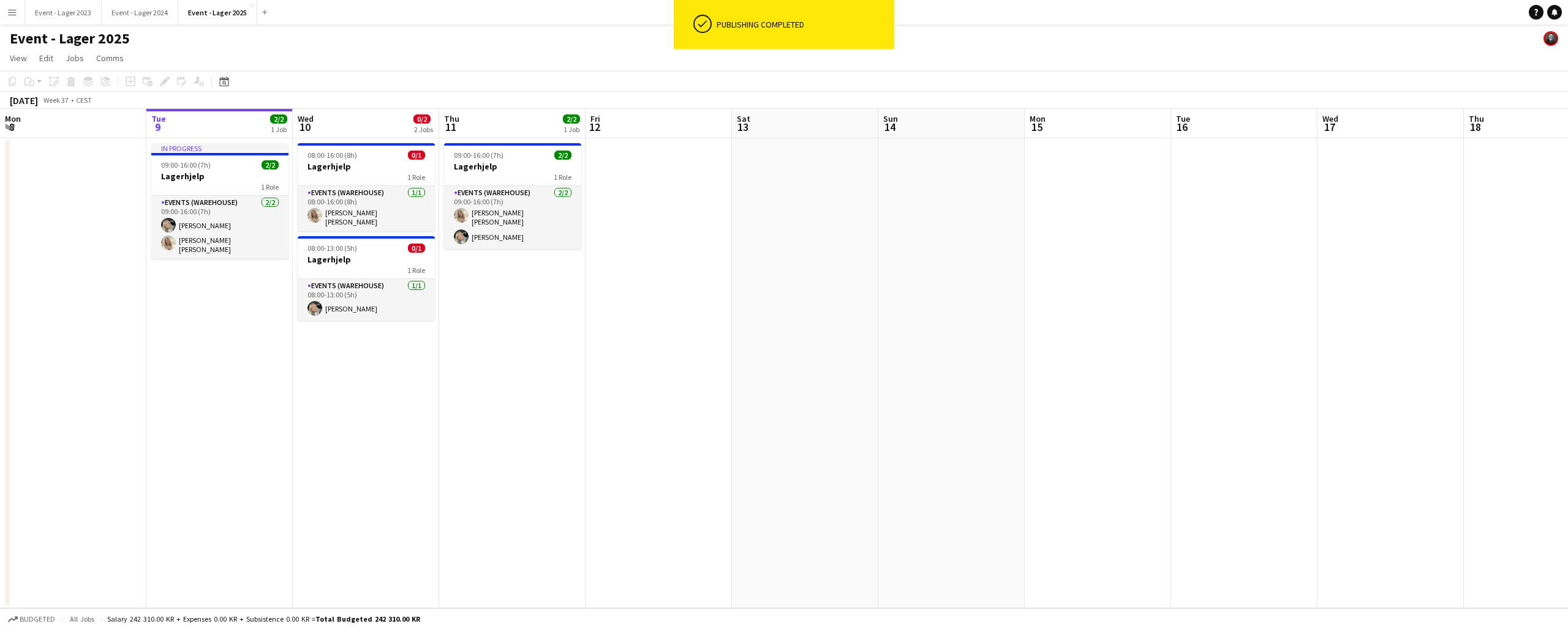
click at [13, 9] on app-icon "Menu" at bounding box center [12, 12] width 10 height 10
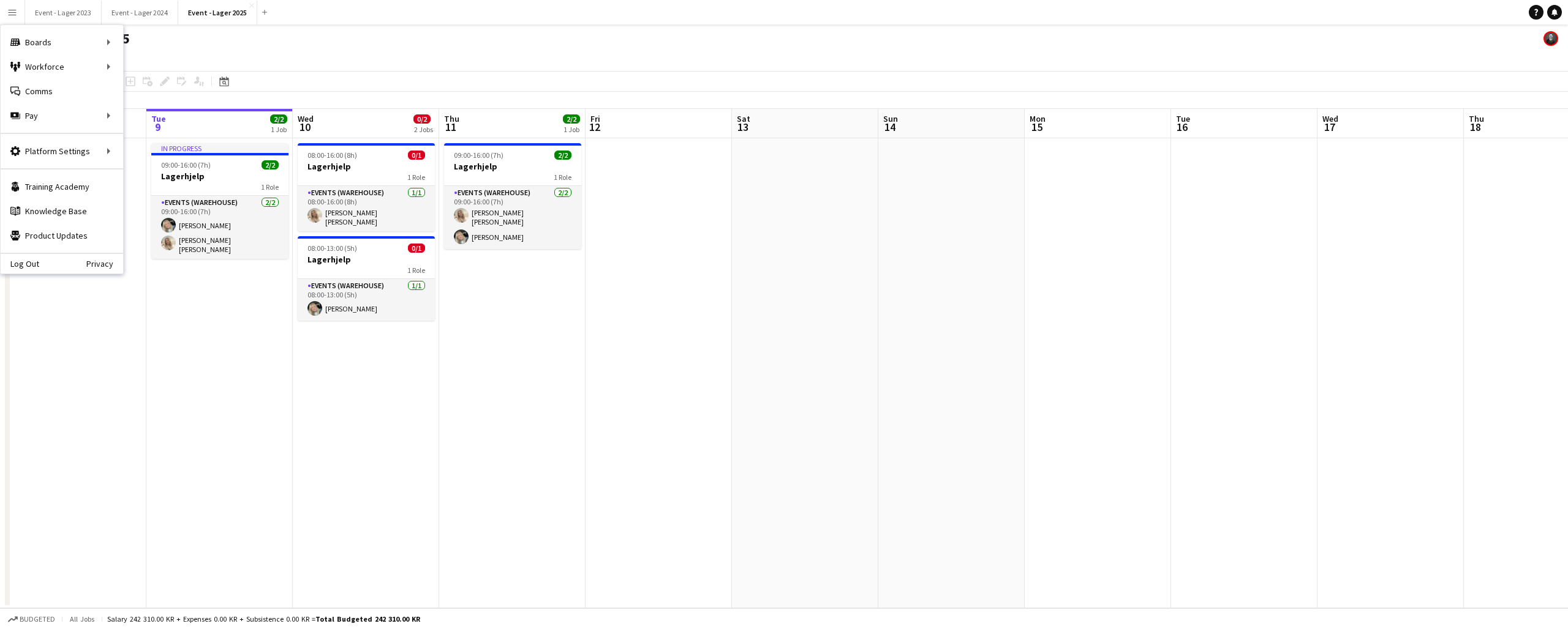
click at [23, 257] on div "Log Out Privacy" at bounding box center [62, 263] width 123 height 21
click at [23, 261] on link "Log Out" at bounding box center [20, 263] width 39 height 10
